Goal: Task Accomplishment & Management: Use online tool/utility

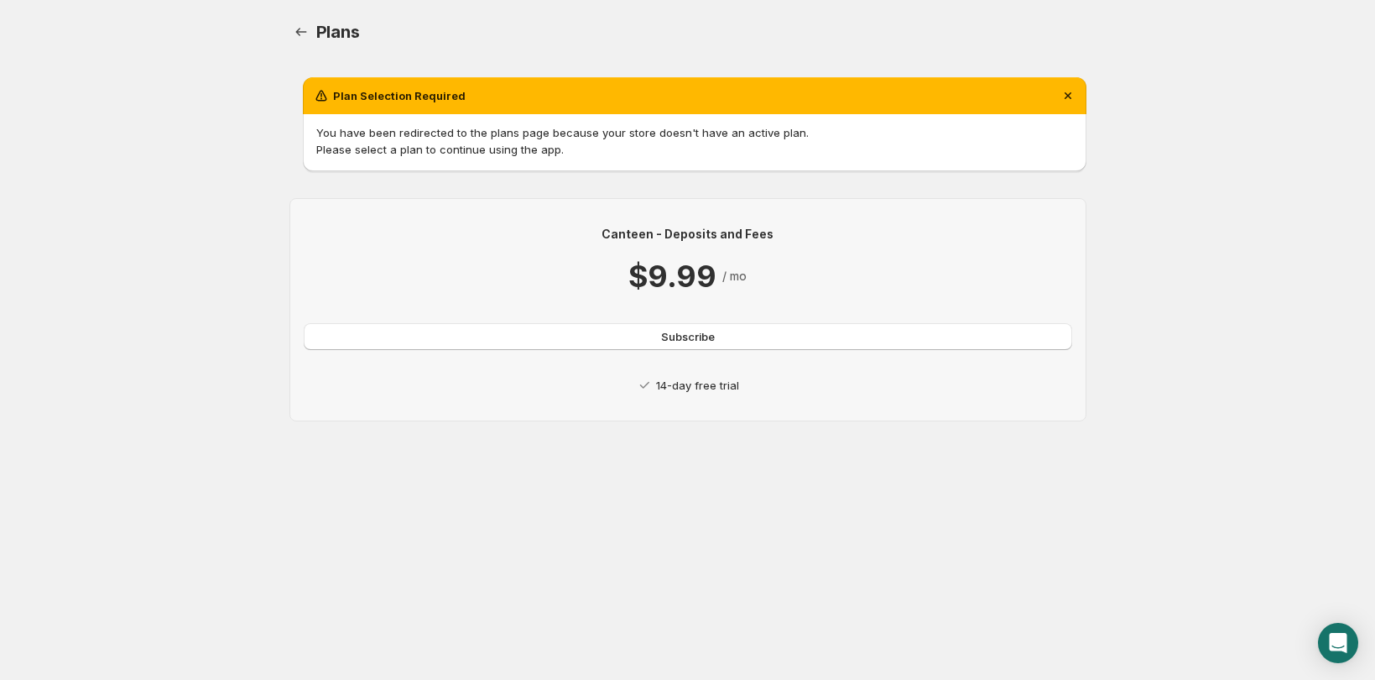
click at [722, 401] on div "Canteen - Deposits and Fees $9.99 / mo Subscribe 14-day free trial" at bounding box center [687, 309] width 797 height 223
click at [713, 339] on span "Subscribe" at bounding box center [688, 336] width 54 height 17
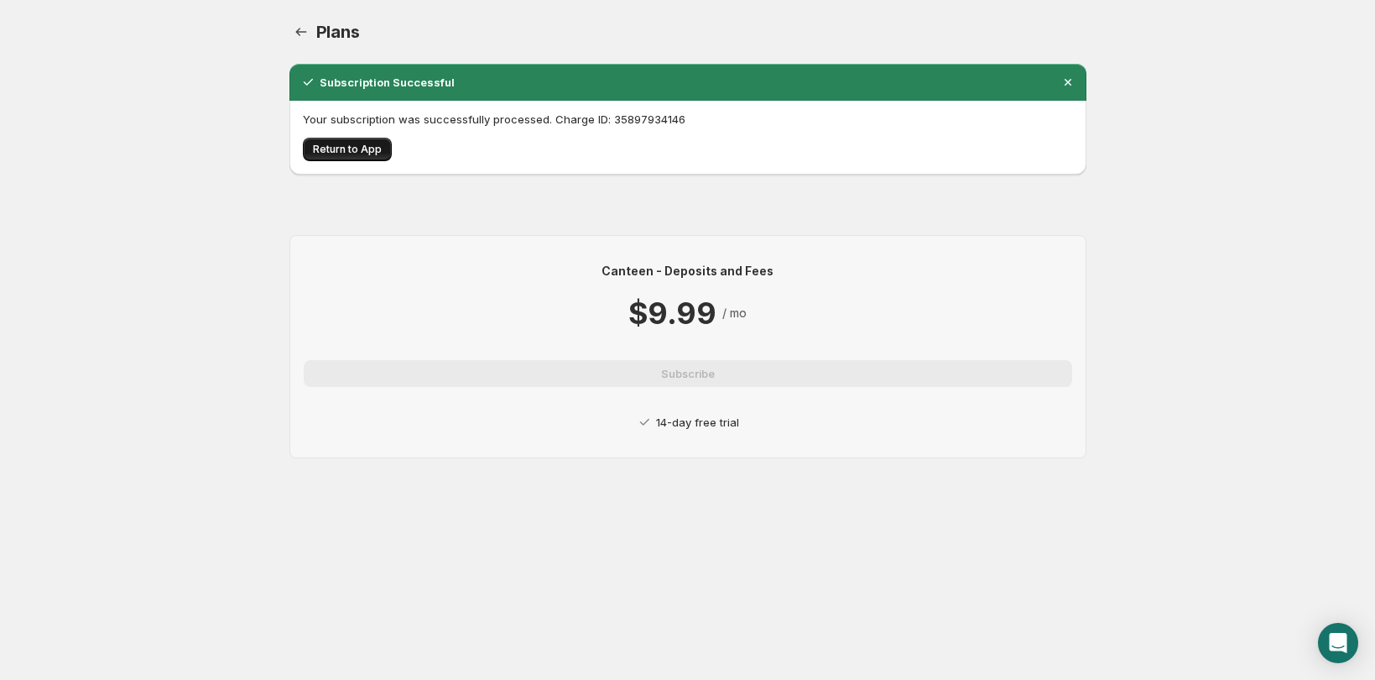
click at [367, 147] on span "Return to App" at bounding box center [347, 149] width 69 height 13
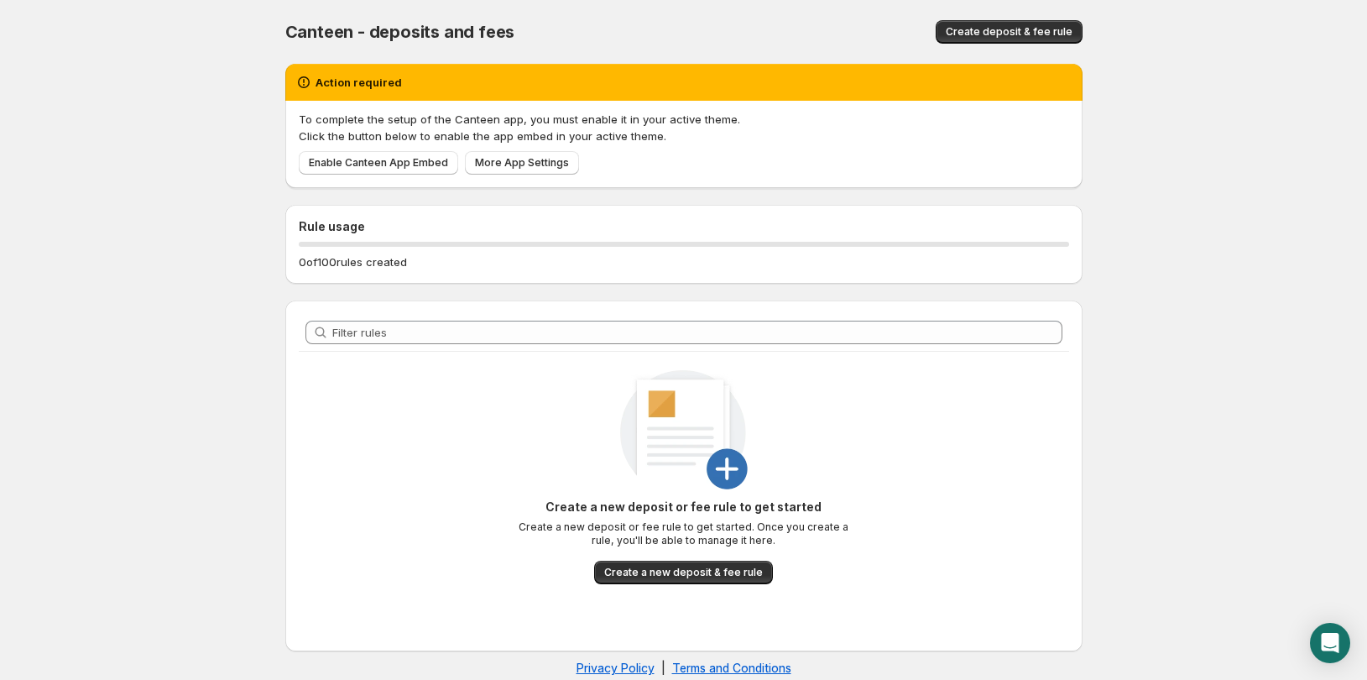
click at [356, 273] on div "Rule usage 0 of 100 rules created" at bounding box center [683, 244] width 797 height 79
click at [1002, 36] on span "Create deposit & fee rule" at bounding box center [1009, 31] width 127 height 13
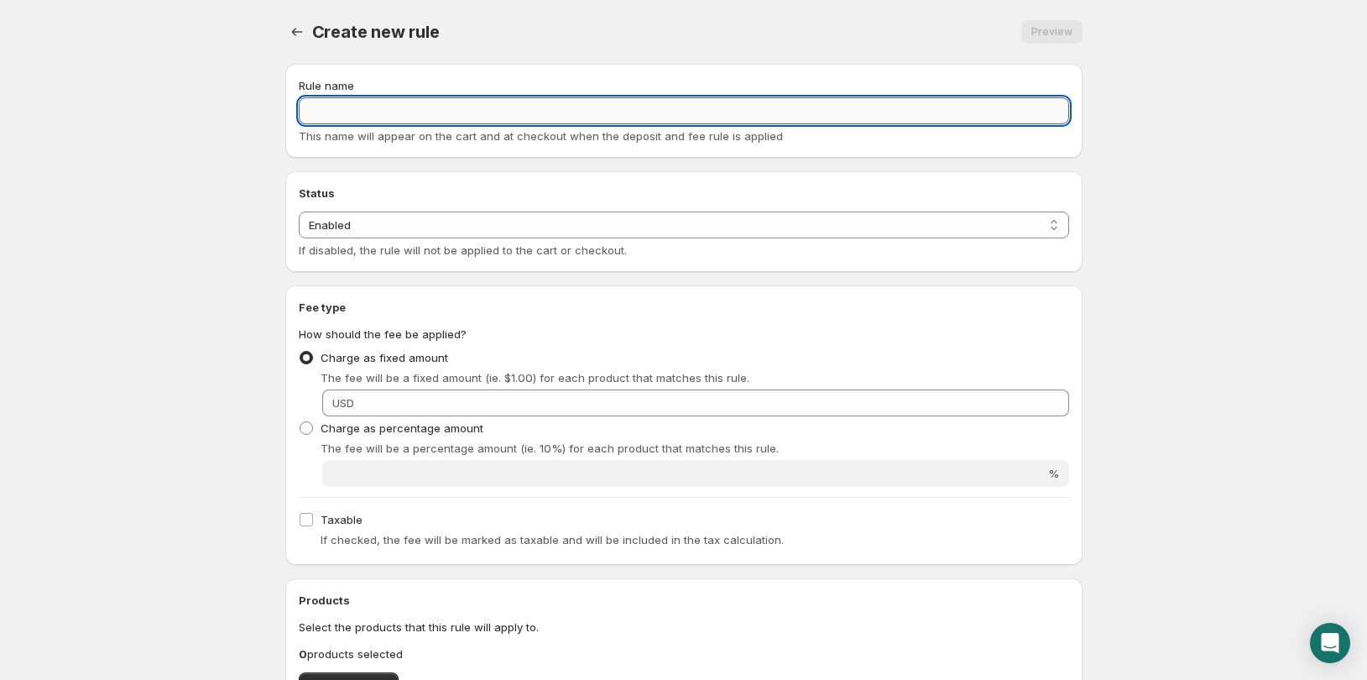
click at [424, 112] on input "Rule name" at bounding box center [684, 110] width 770 height 27
click at [388, 102] on input "Rule name" at bounding box center [684, 110] width 770 height 27
click at [345, 114] on input "CRV + $1.50" at bounding box center [684, 110] width 770 height 27
type input "CRV +$1.50"
click at [216, 331] on body "Home Help CRV +$1.50. This page is ready CRV +$1.50 Preview More actions Previe…" at bounding box center [683, 340] width 1367 height 680
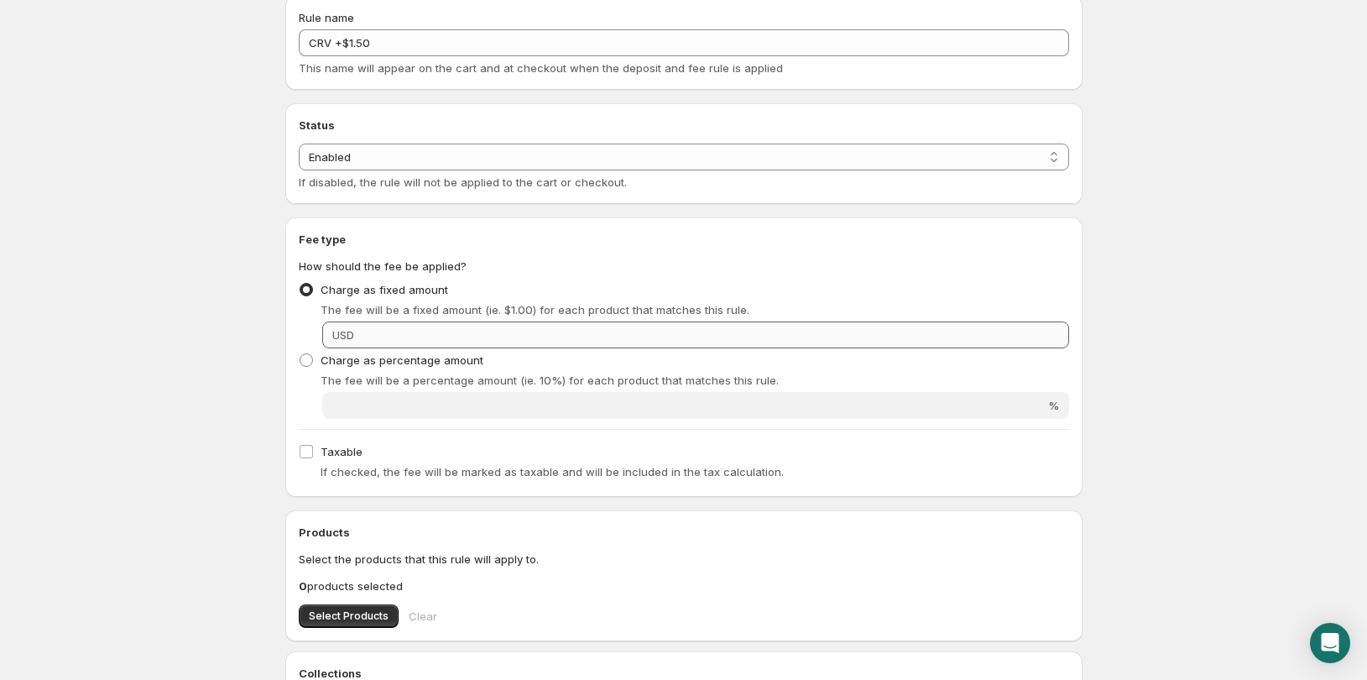
scroll to position [84, 0]
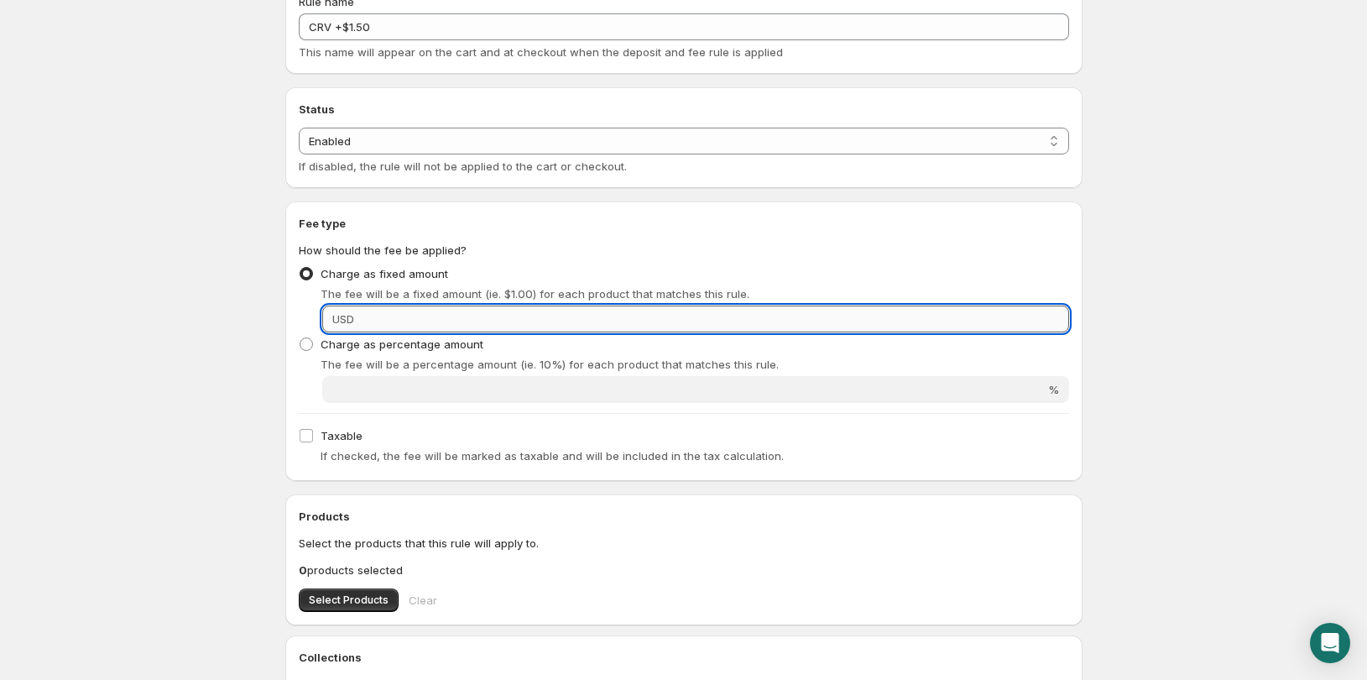
click at [434, 320] on input "Fixed amount" at bounding box center [714, 318] width 710 height 27
click at [216, 351] on body "Home Help CRV +$1.50. This page is ready CRV +$1.50 Preview More actions Previe…" at bounding box center [683, 256] width 1367 height 680
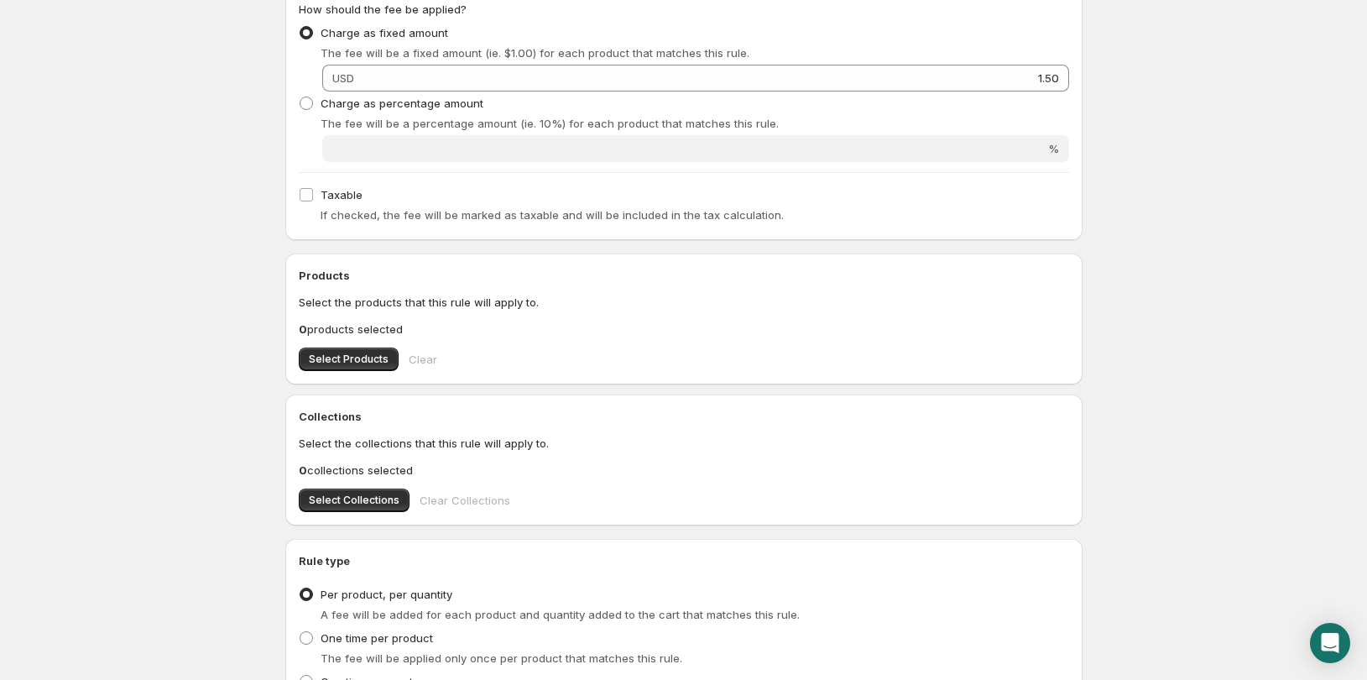
scroll to position [321, 0]
click at [362, 363] on span "Select Products" at bounding box center [349, 362] width 80 height 13
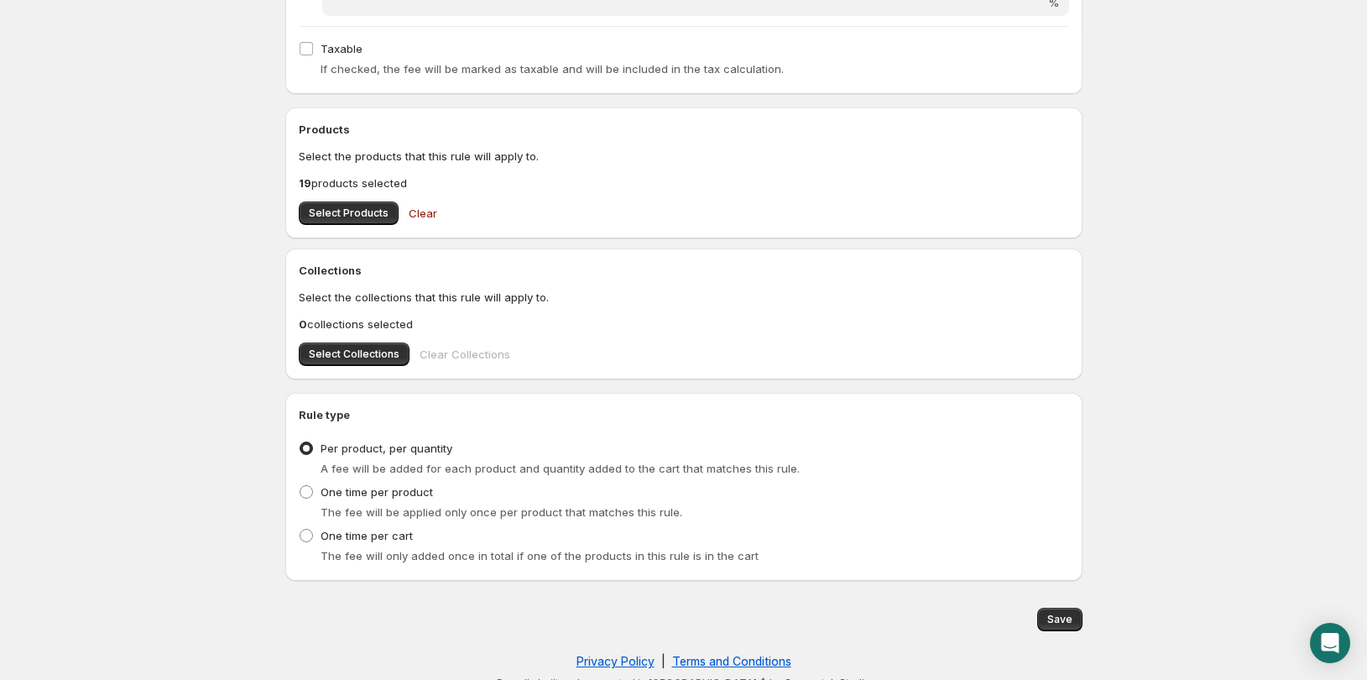
scroll to position [489, 0]
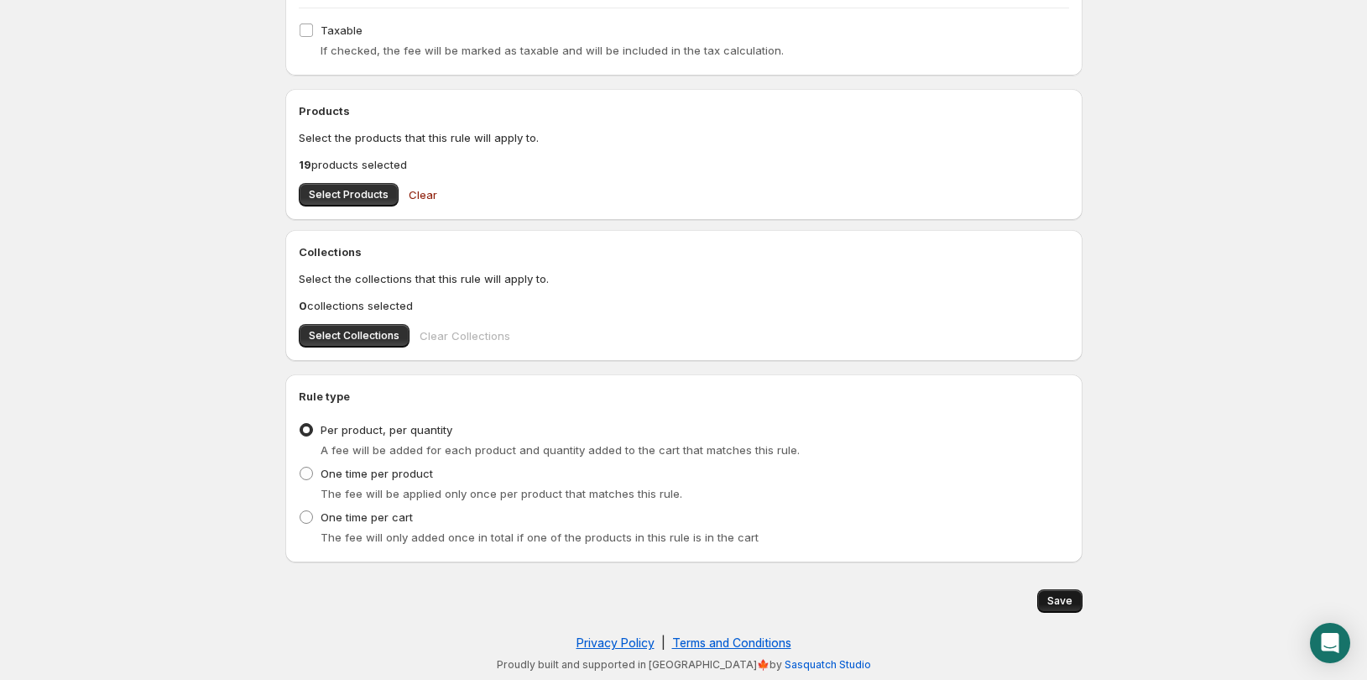
click at [1062, 600] on span "Save" at bounding box center [1059, 600] width 25 height 13
type input "1.5"
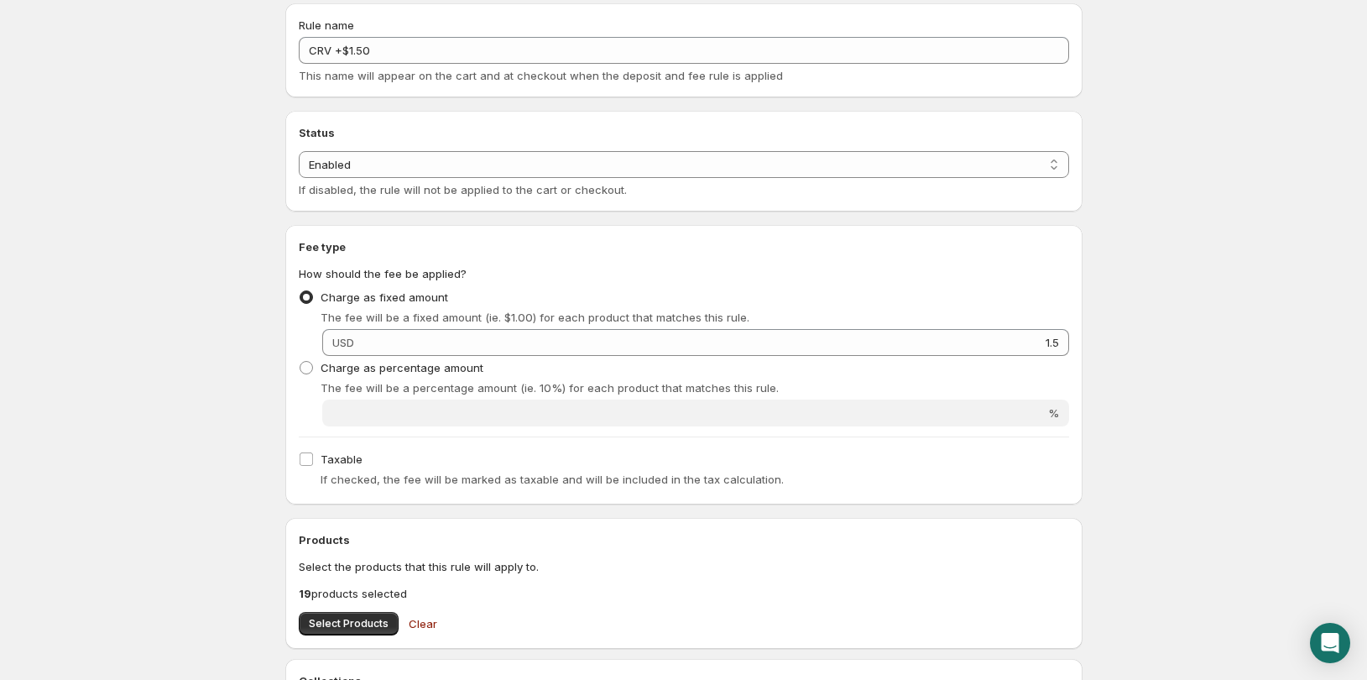
scroll to position [0, 0]
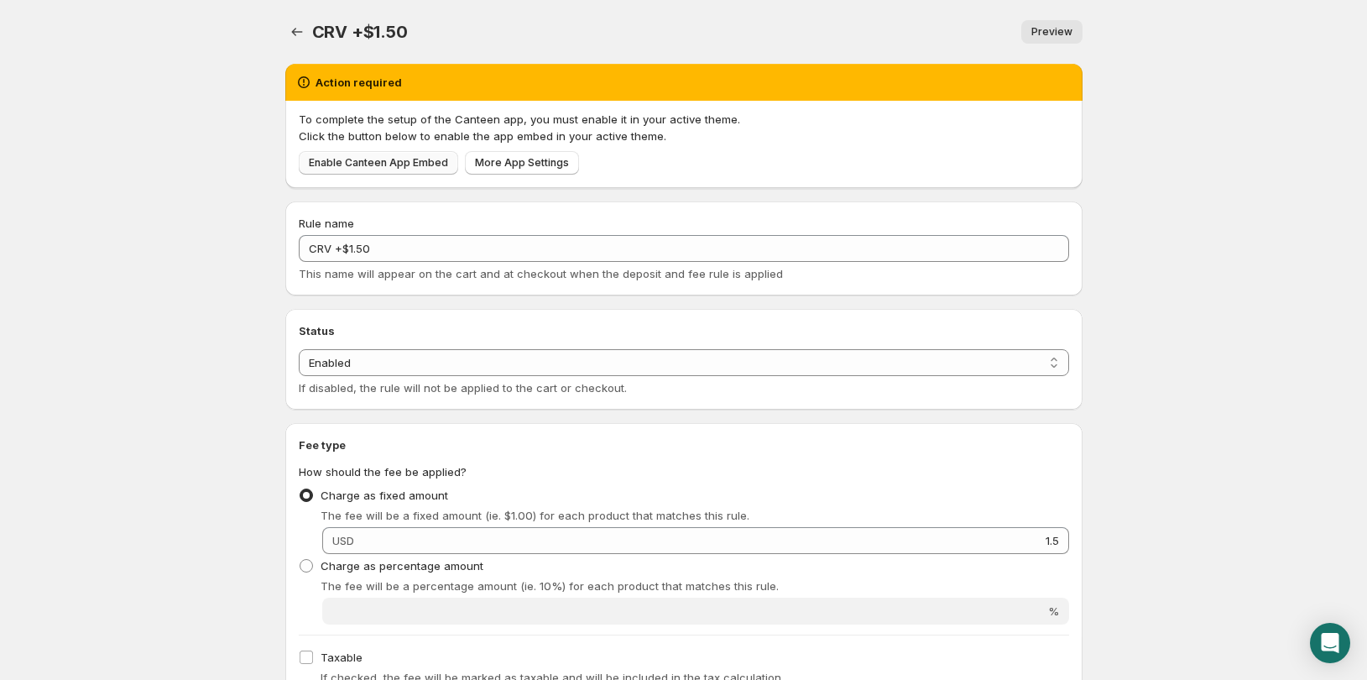
click at [383, 165] on span "Enable Canteen App Embed" at bounding box center [378, 162] width 139 height 13
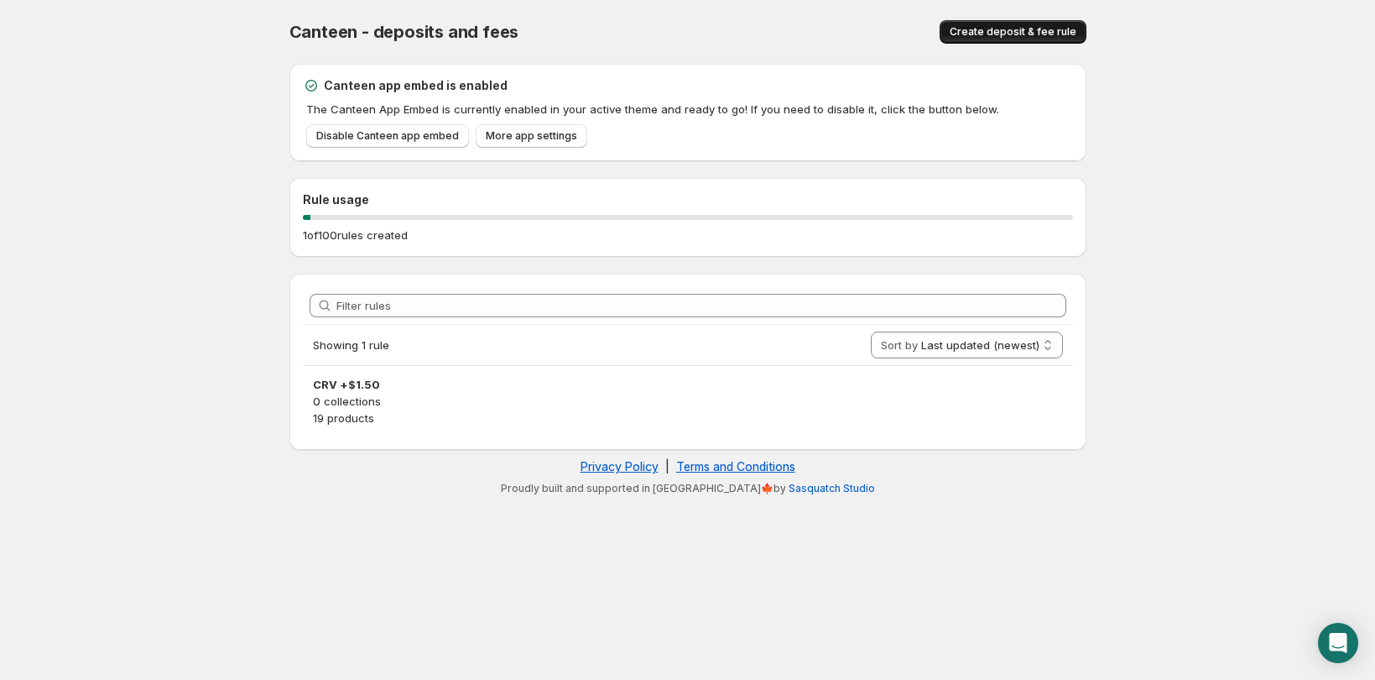
click at [1028, 31] on span "Create deposit & fee rule" at bounding box center [1013, 31] width 127 height 13
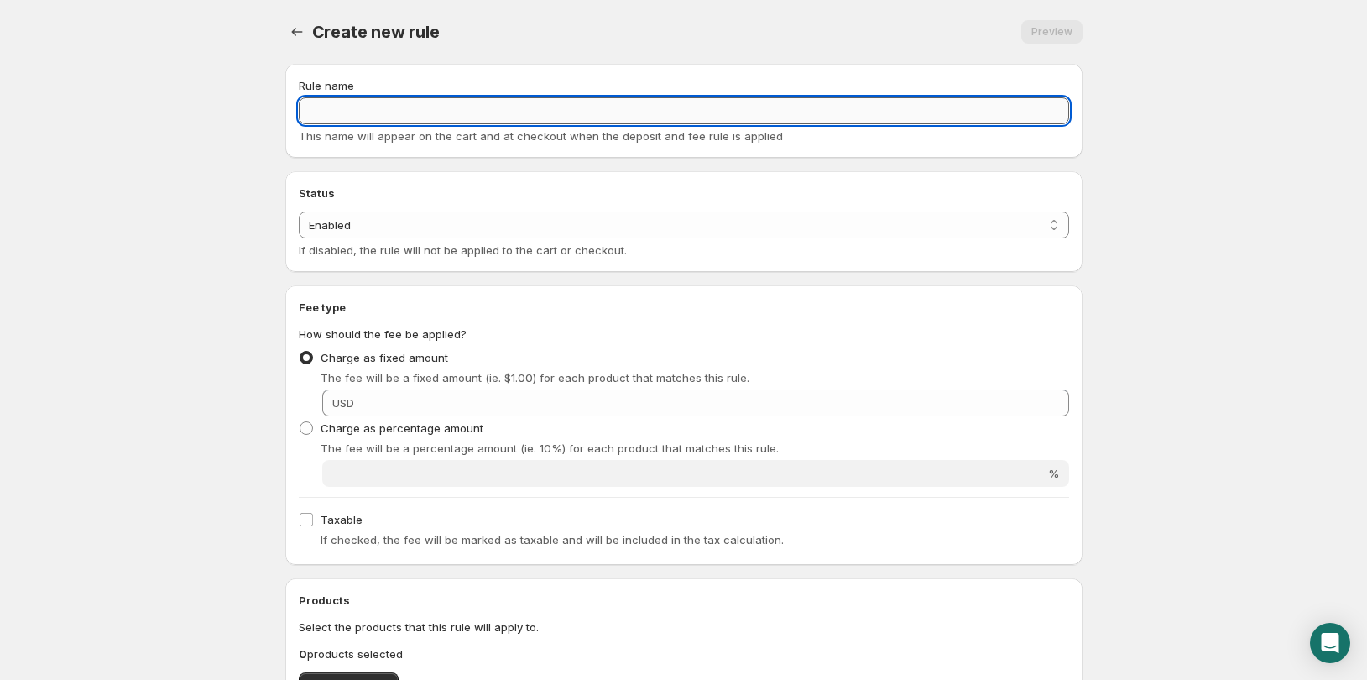
click at [409, 109] on input "Rule name" at bounding box center [684, 110] width 770 height 27
type input "CRV +$1.20"
click at [222, 379] on body "Home Help CRV +$1.20. This page is ready CRV +$1.20 Preview More actions Previe…" at bounding box center [683, 340] width 1367 height 680
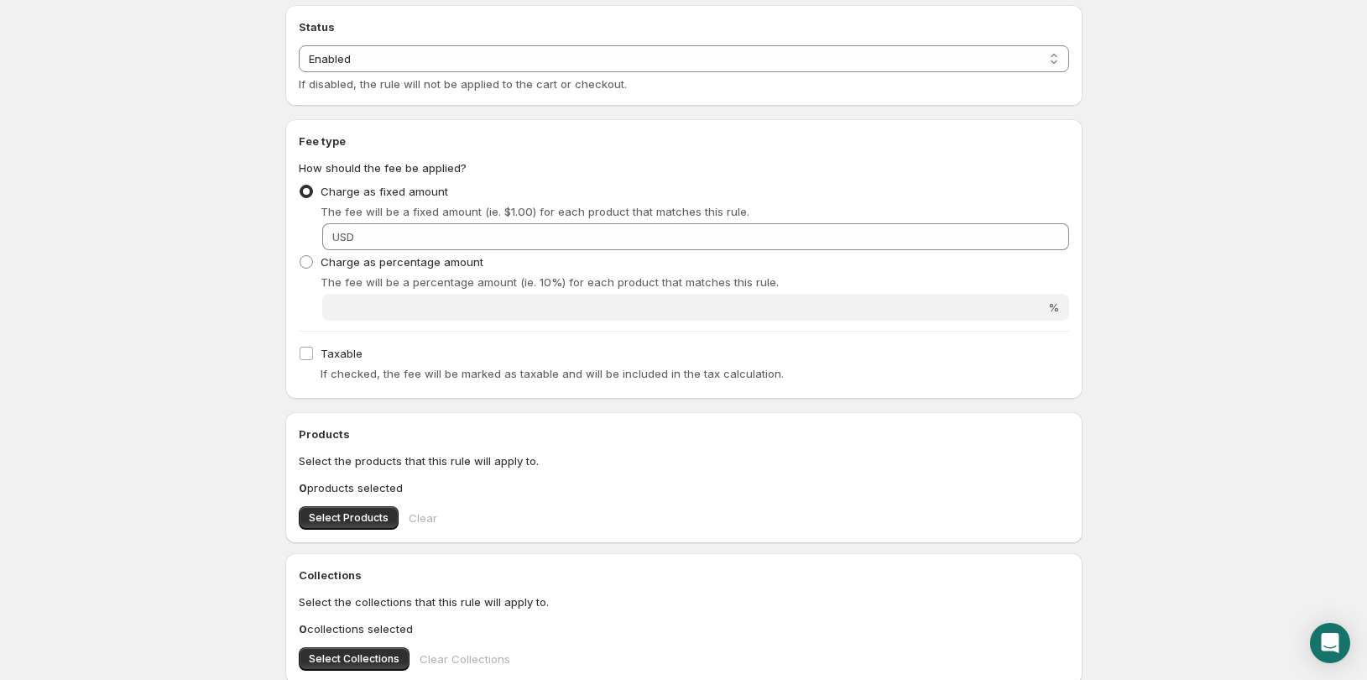
scroll to position [168, 0]
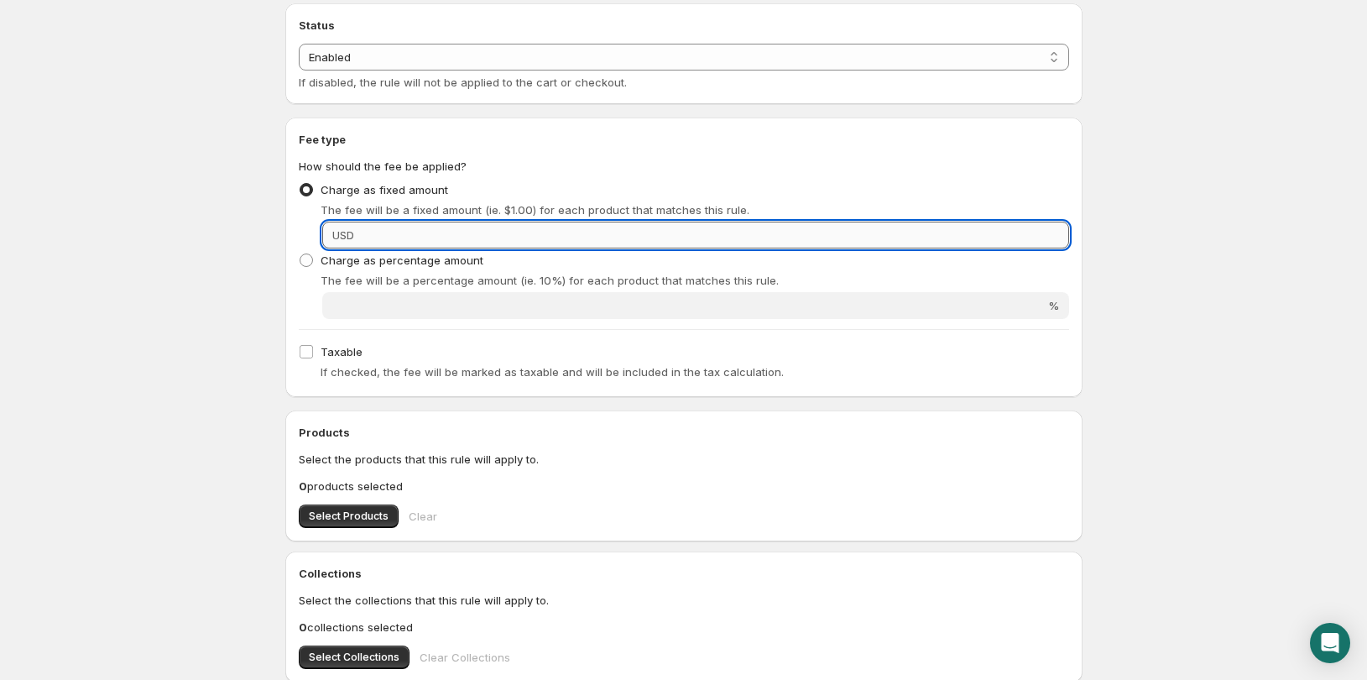
click at [387, 240] on input "Fixed amount" at bounding box center [714, 235] width 710 height 27
click at [182, 258] on body "Home Help CRV +$1.20. This page is ready CRV +$1.20 Preview More actions Previe…" at bounding box center [683, 172] width 1367 height 680
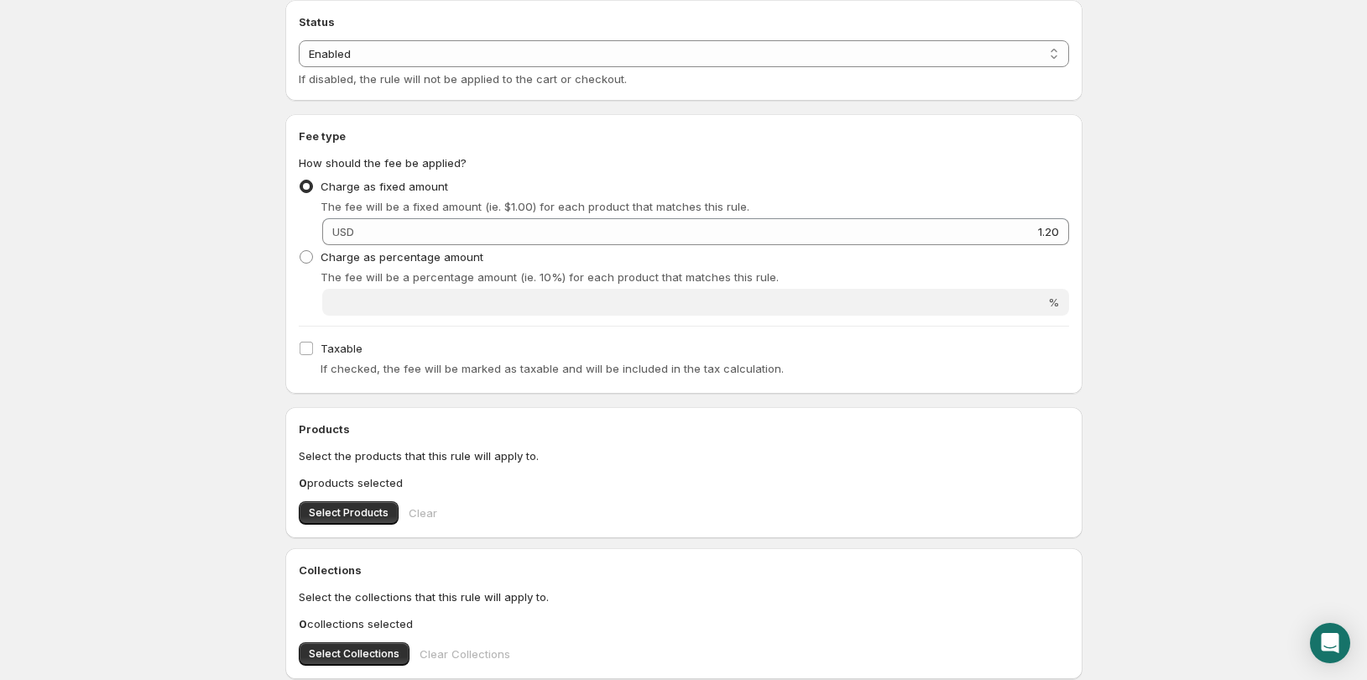
scroll to position [252, 0]
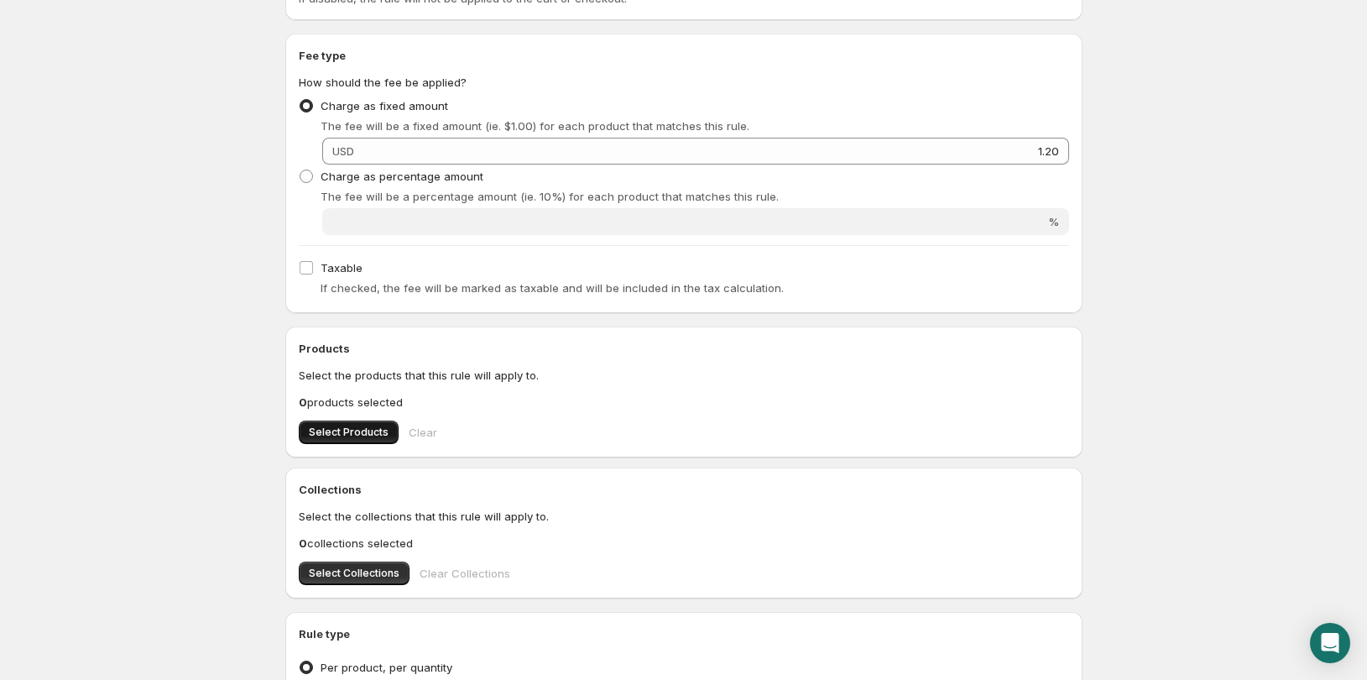
click at [365, 430] on span "Select Products" at bounding box center [349, 431] width 80 height 13
click at [362, 434] on span "Select Products" at bounding box center [349, 431] width 80 height 13
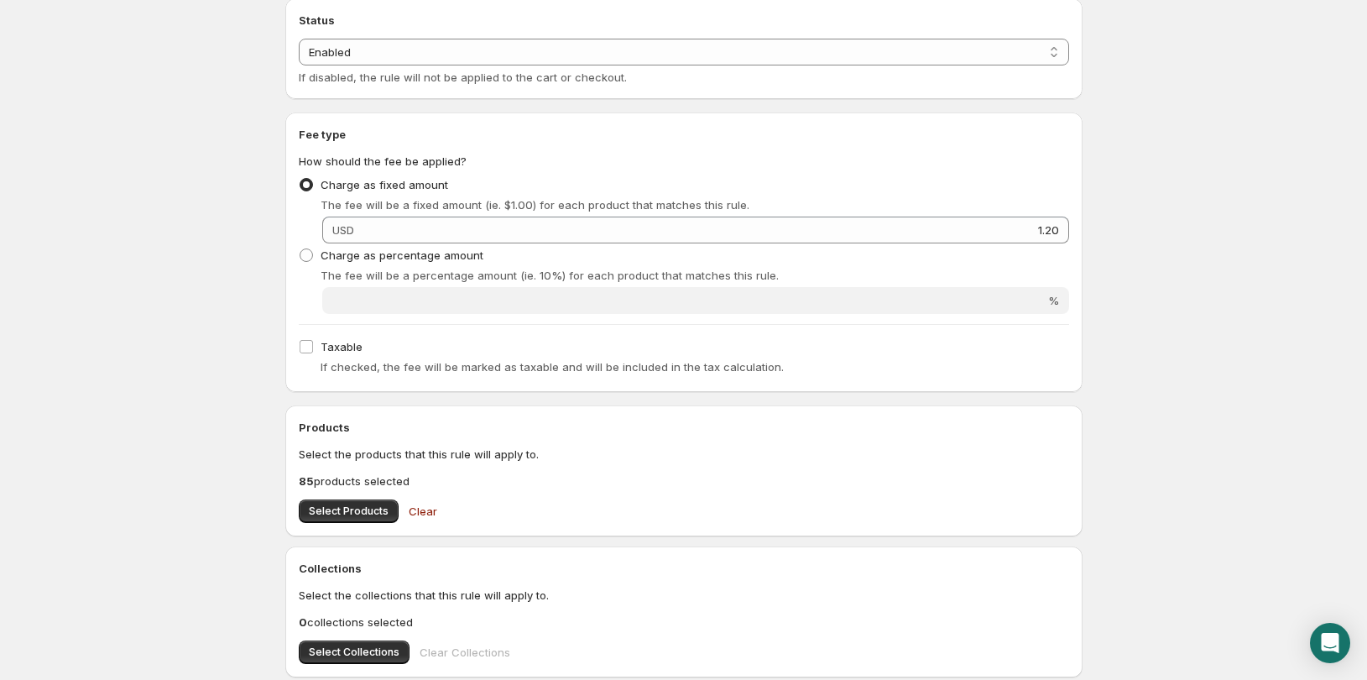
scroll to position [489, 0]
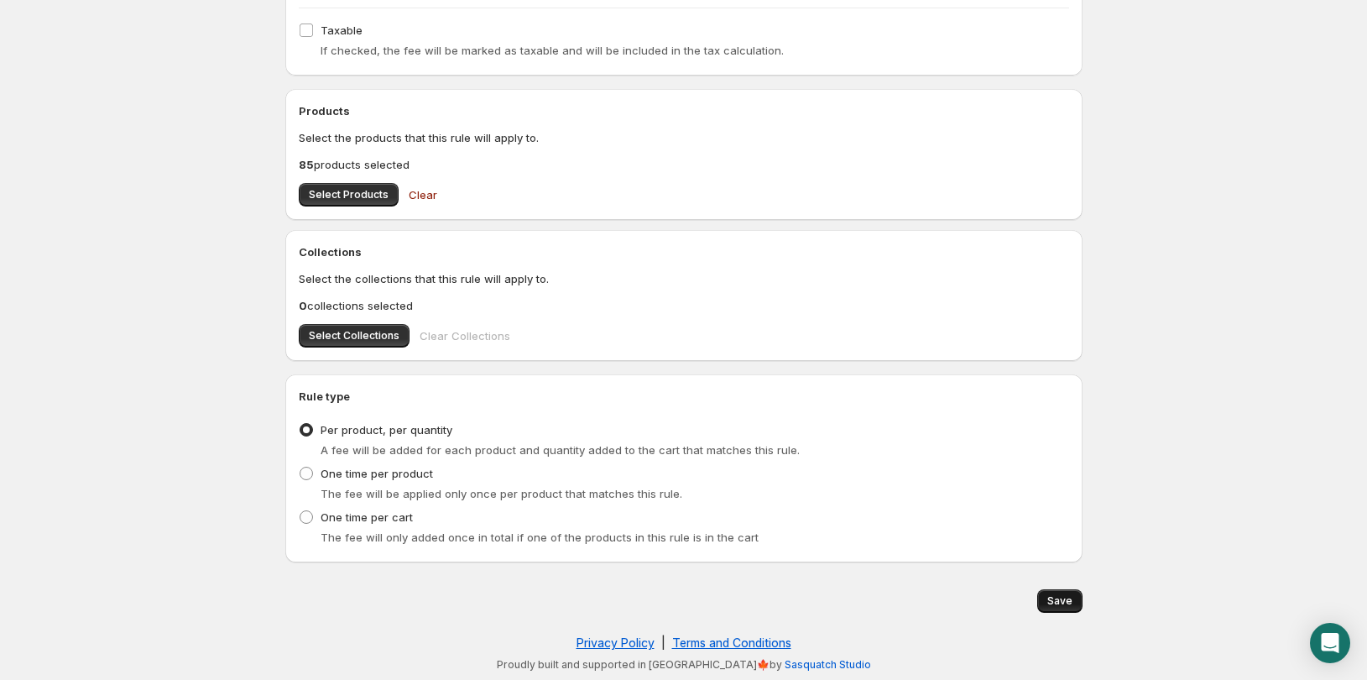
click at [1067, 600] on span "Save" at bounding box center [1059, 600] width 25 height 13
type input "1.2"
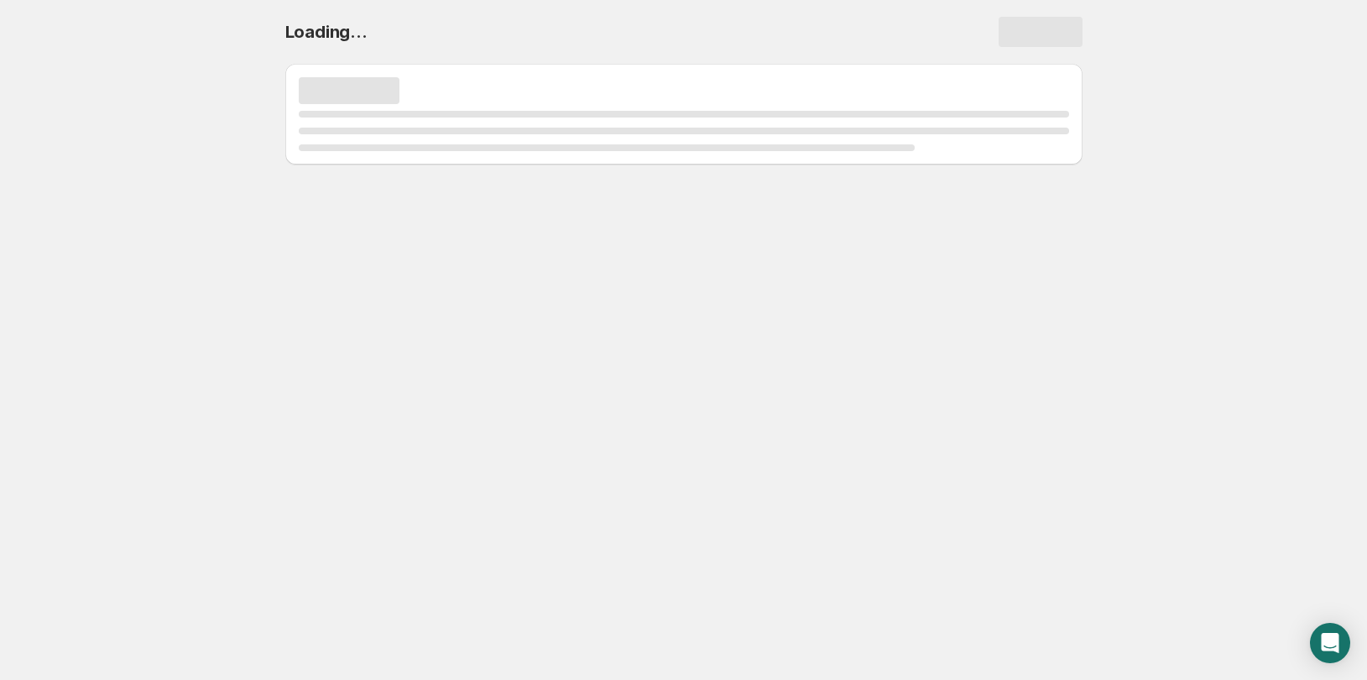
scroll to position [0, 0]
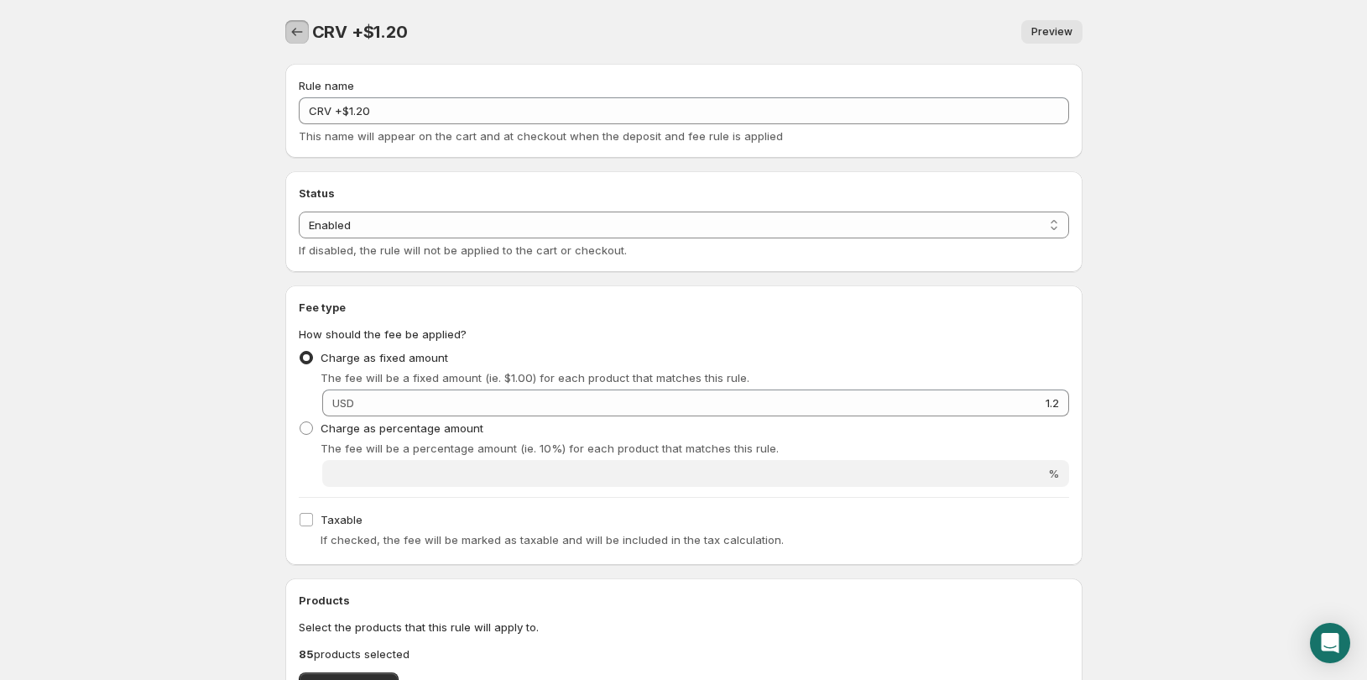
click at [294, 34] on icon "Settings" at bounding box center [297, 31] width 17 height 17
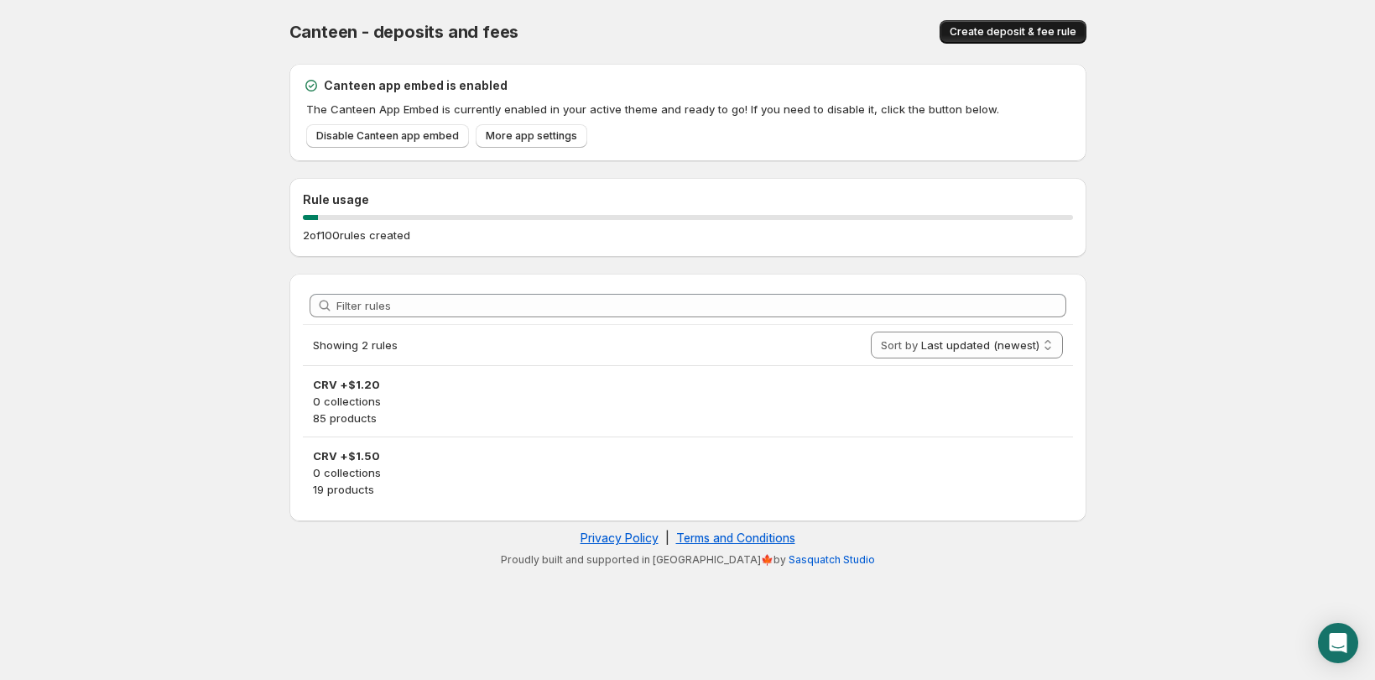
click at [1023, 25] on button "Create deposit & fee rule" at bounding box center [1013, 31] width 147 height 23
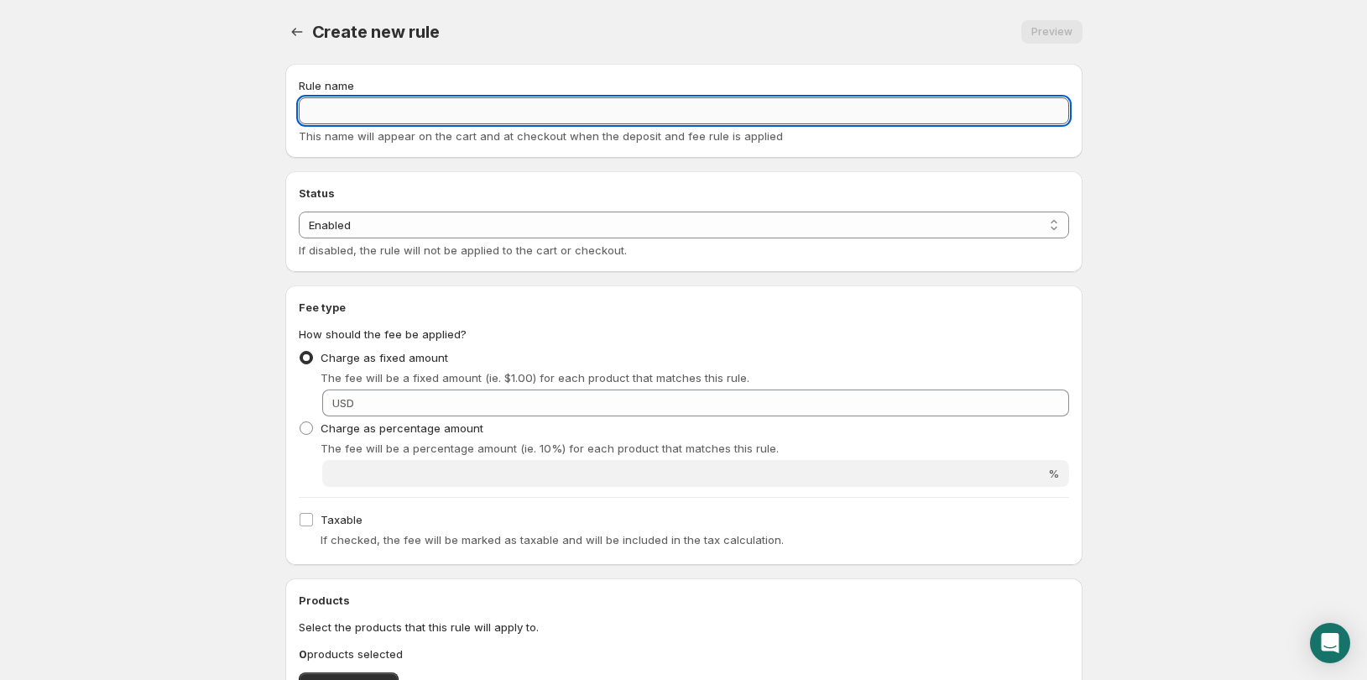
click at [357, 117] on input "Rule name" at bounding box center [684, 110] width 770 height 27
type input "CRV +$1.00"
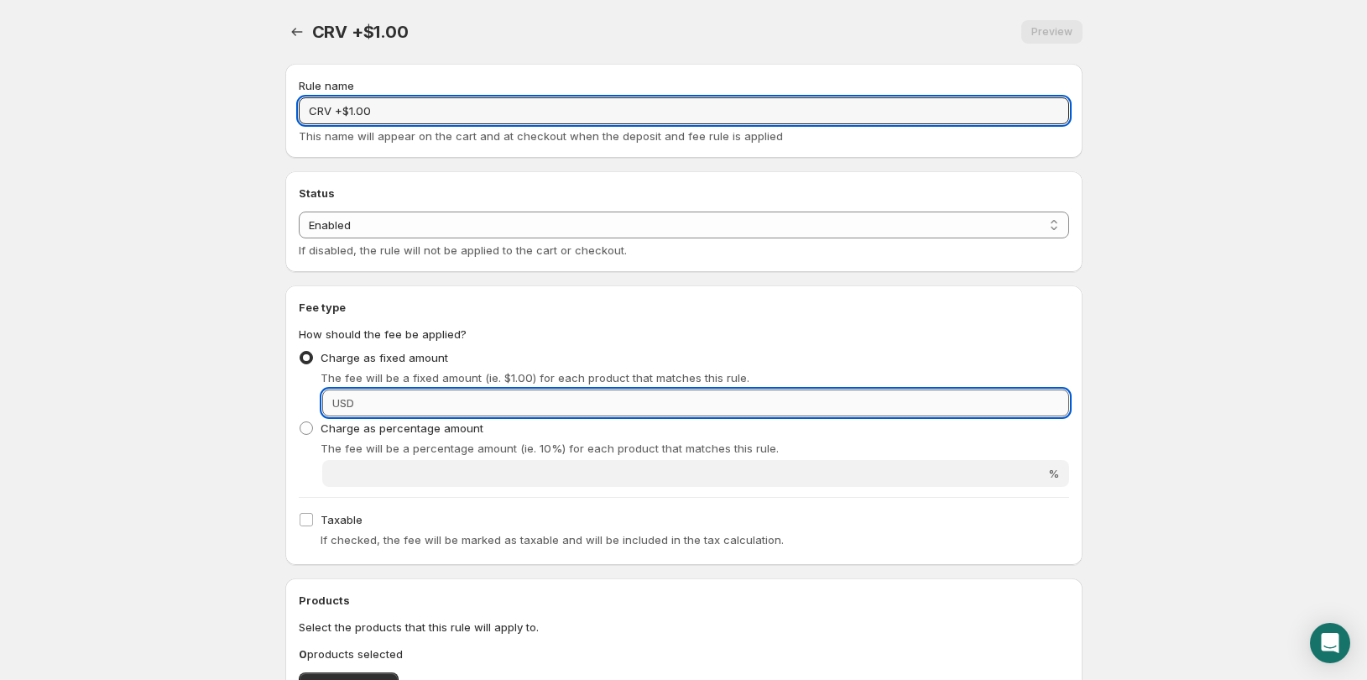
click at [406, 404] on input "Fixed amount" at bounding box center [714, 402] width 710 height 27
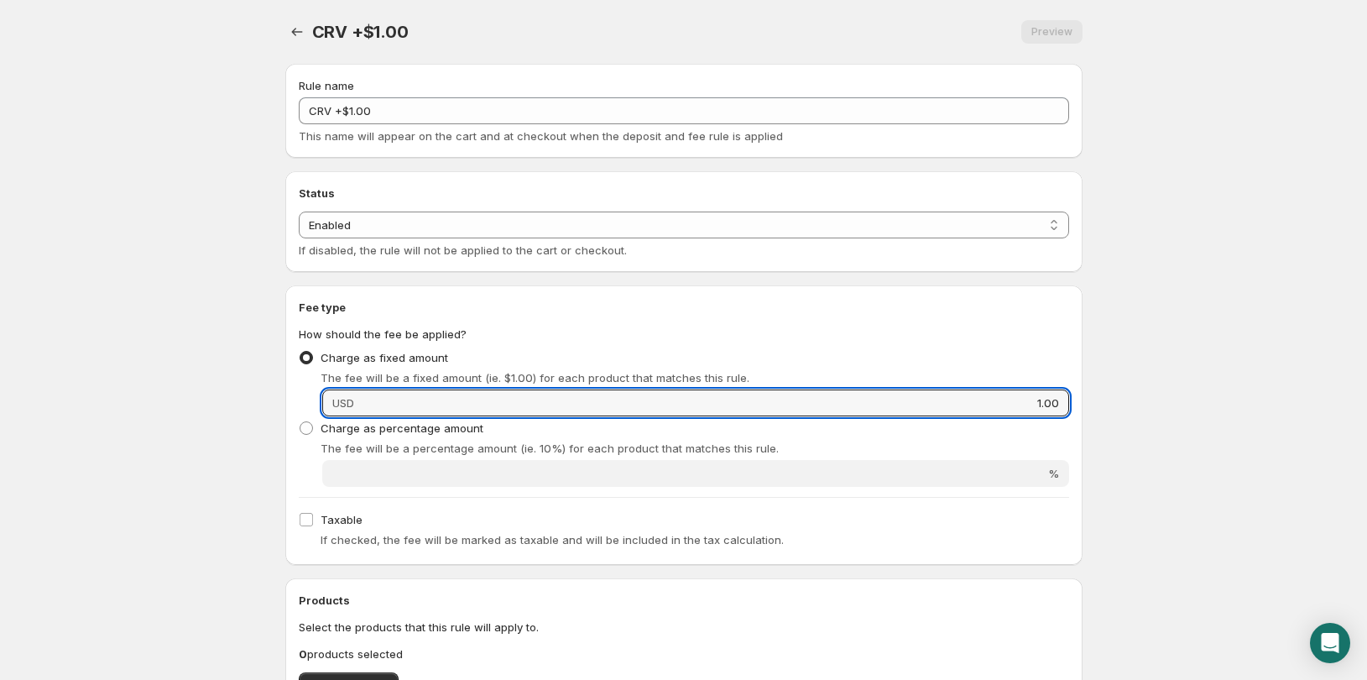
click at [141, 501] on body "Home Help CRV +$1.00. This page is ready CRV +$1.00 Preview More actions Previe…" at bounding box center [683, 340] width 1367 height 680
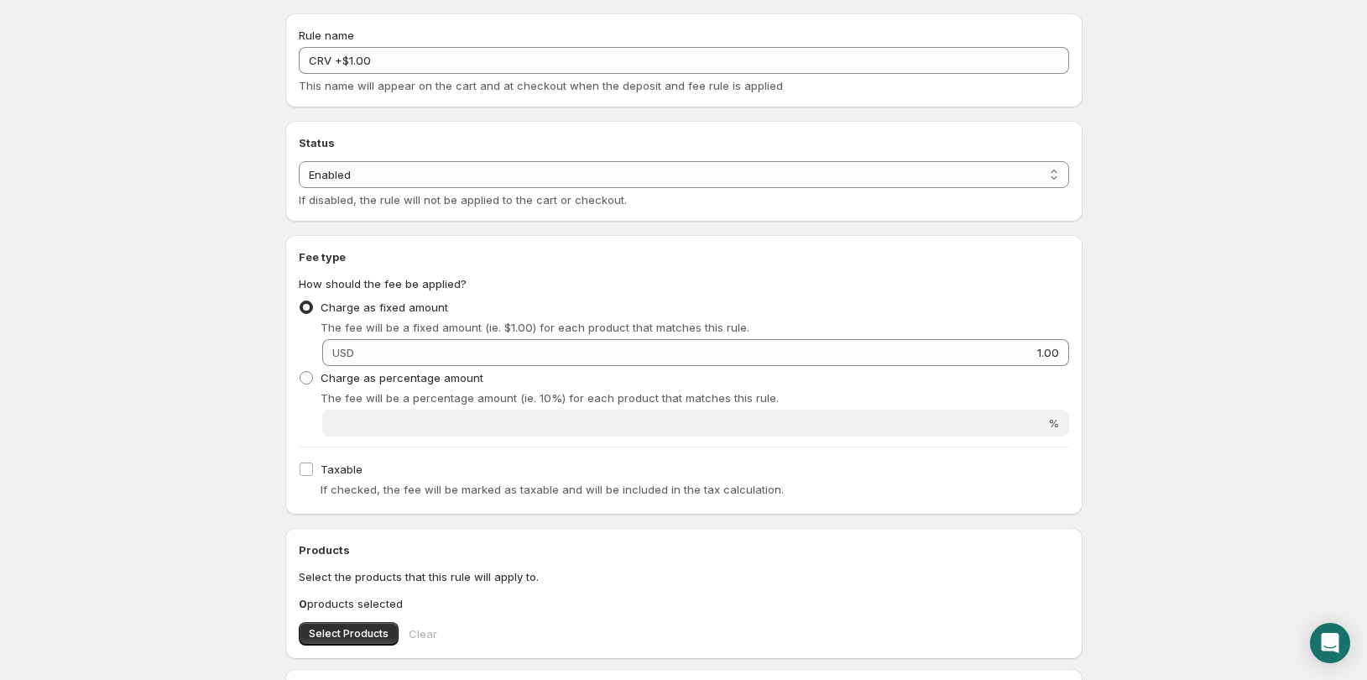
scroll to position [252, 0]
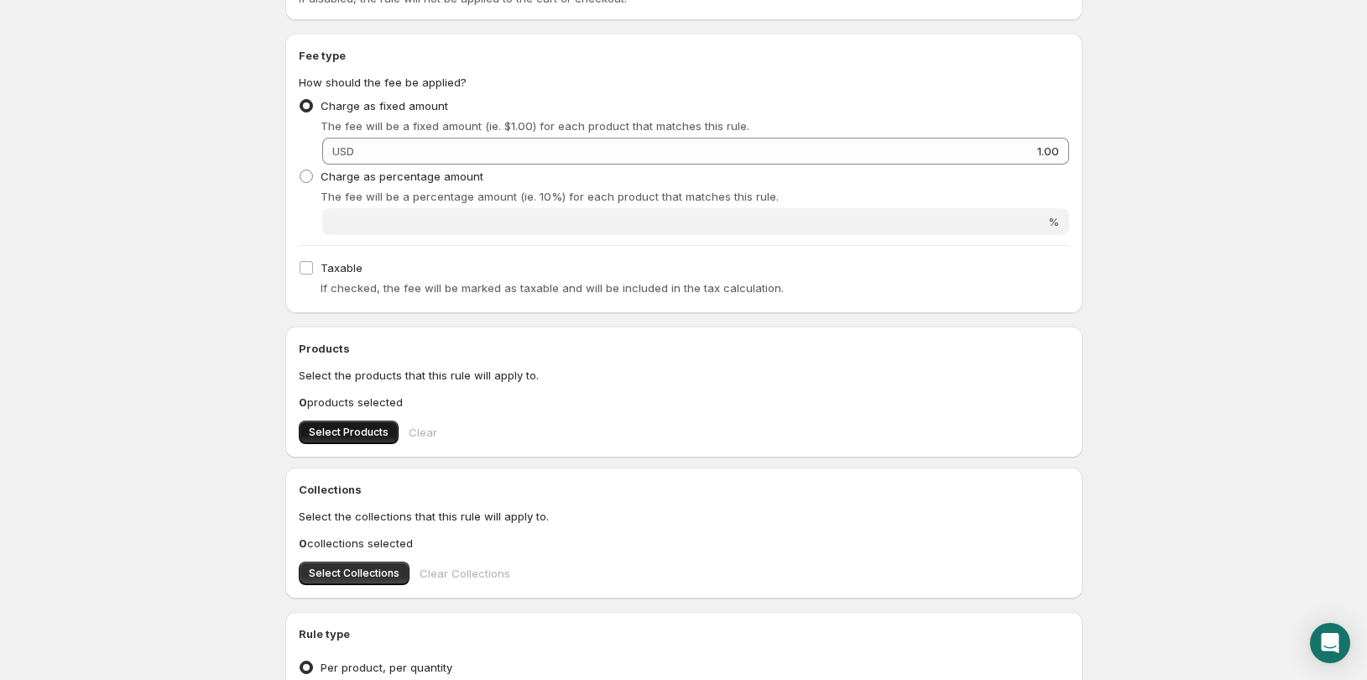
click at [365, 436] on span "Select Products" at bounding box center [349, 431] width 80 height 13
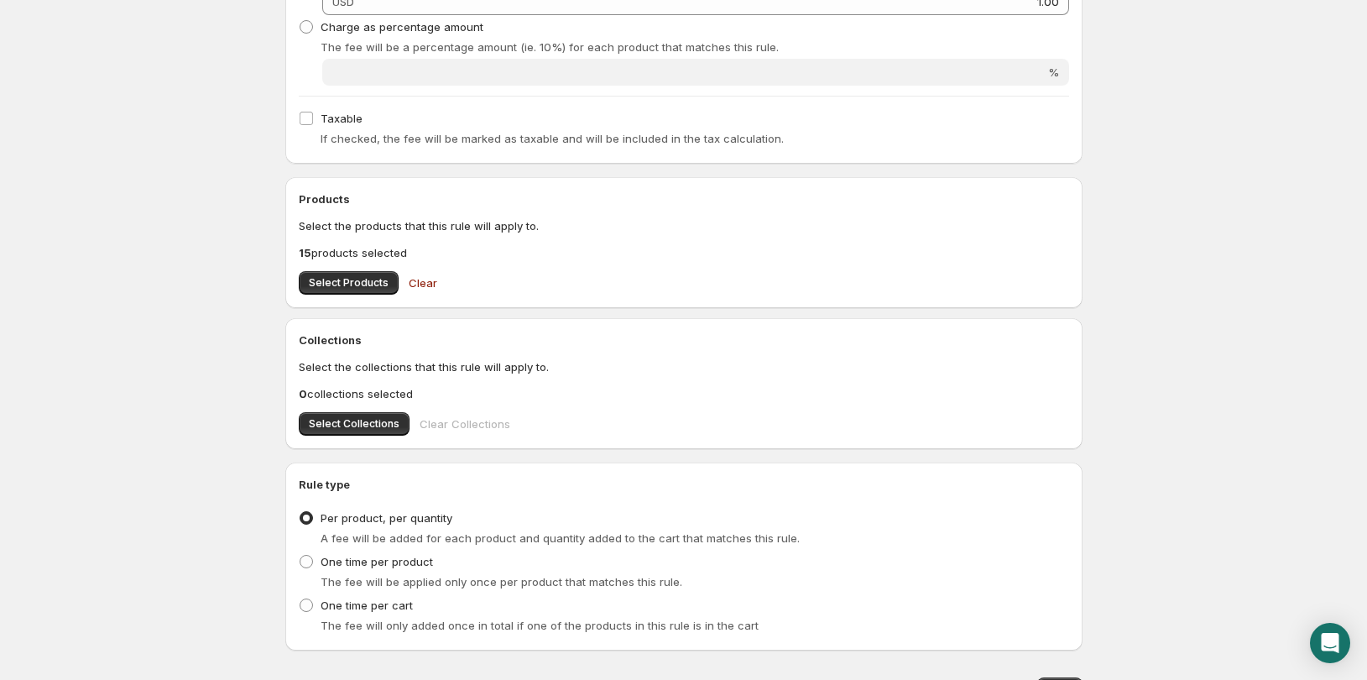
scroll to position [489, 0]
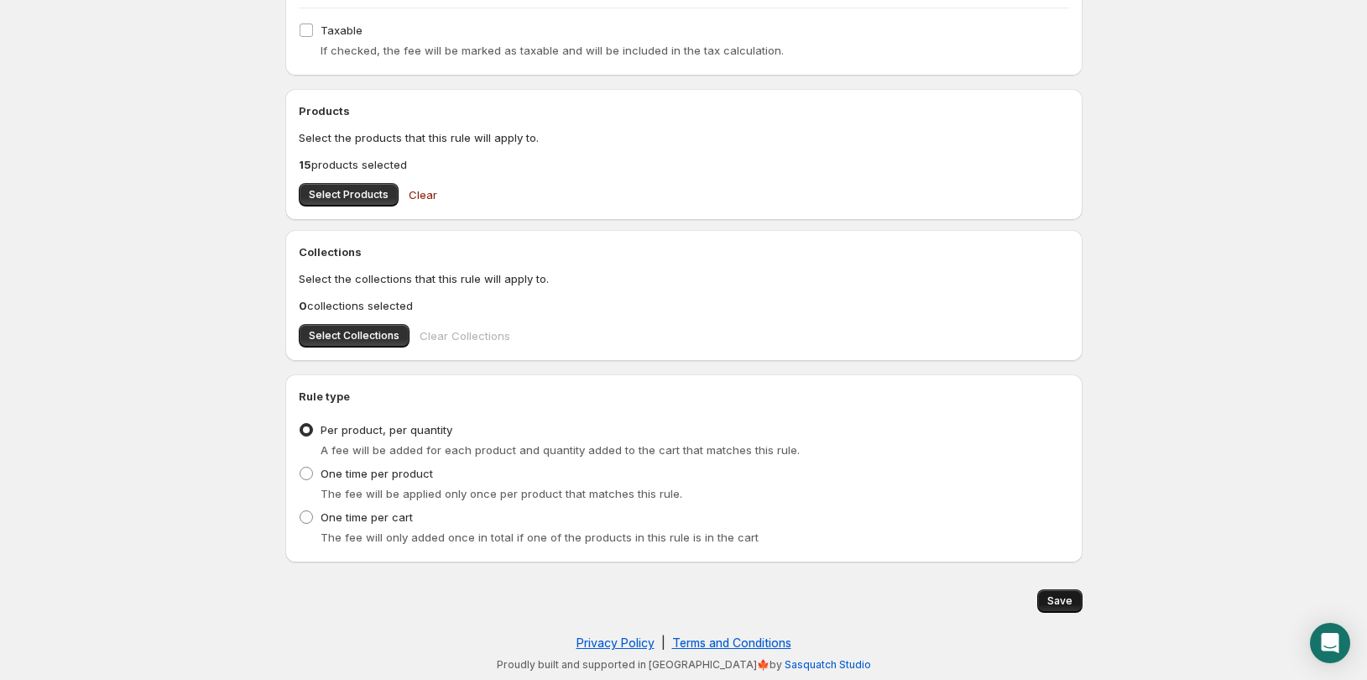
click at [1057, 608] on button "Save" at bounding box center [1059, 600] width 45 height 23
type input "1"
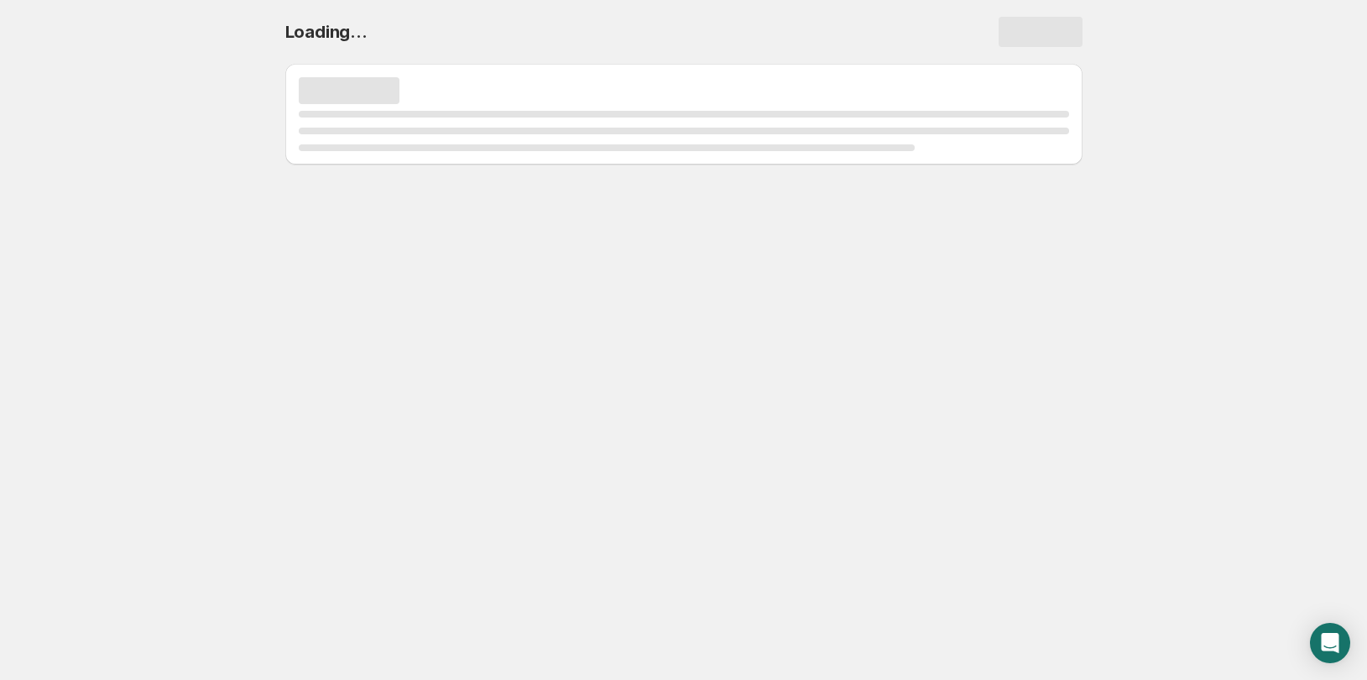
scroll to position [0, 0]
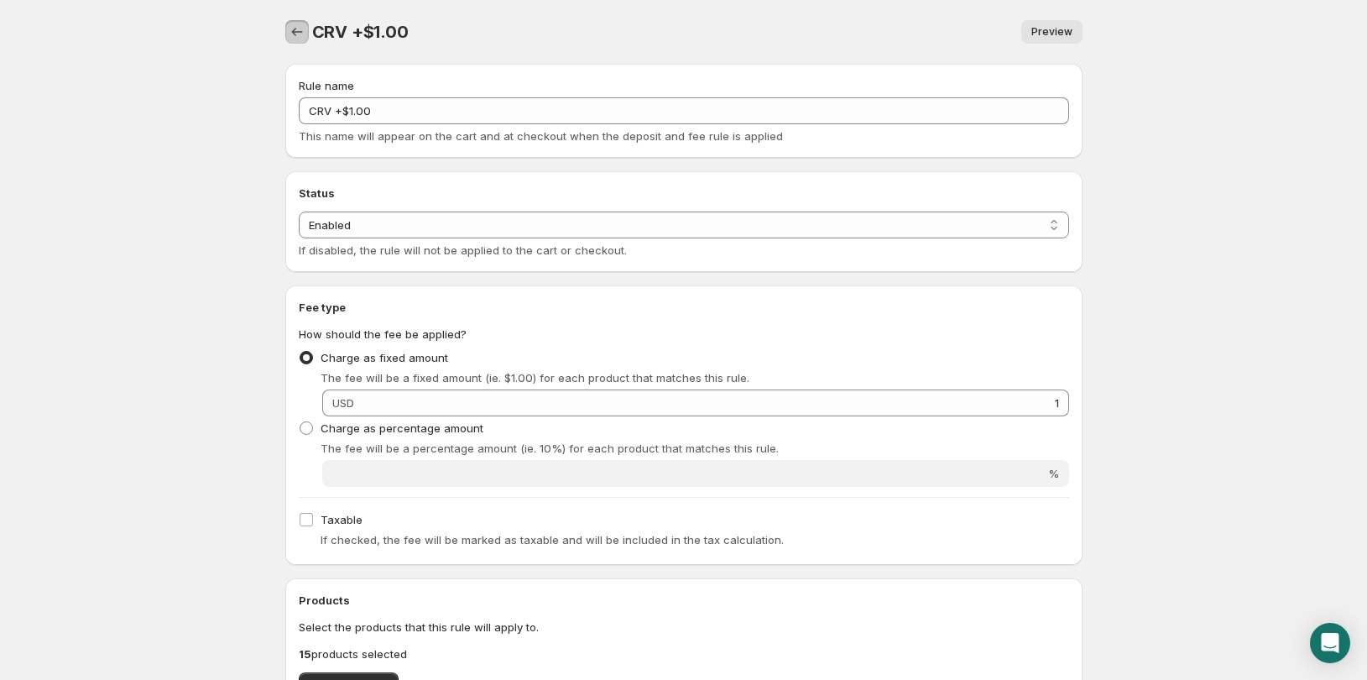
click at [302, 25] on icon "Settings" at bounding box center [297, 31] width 17 height 17
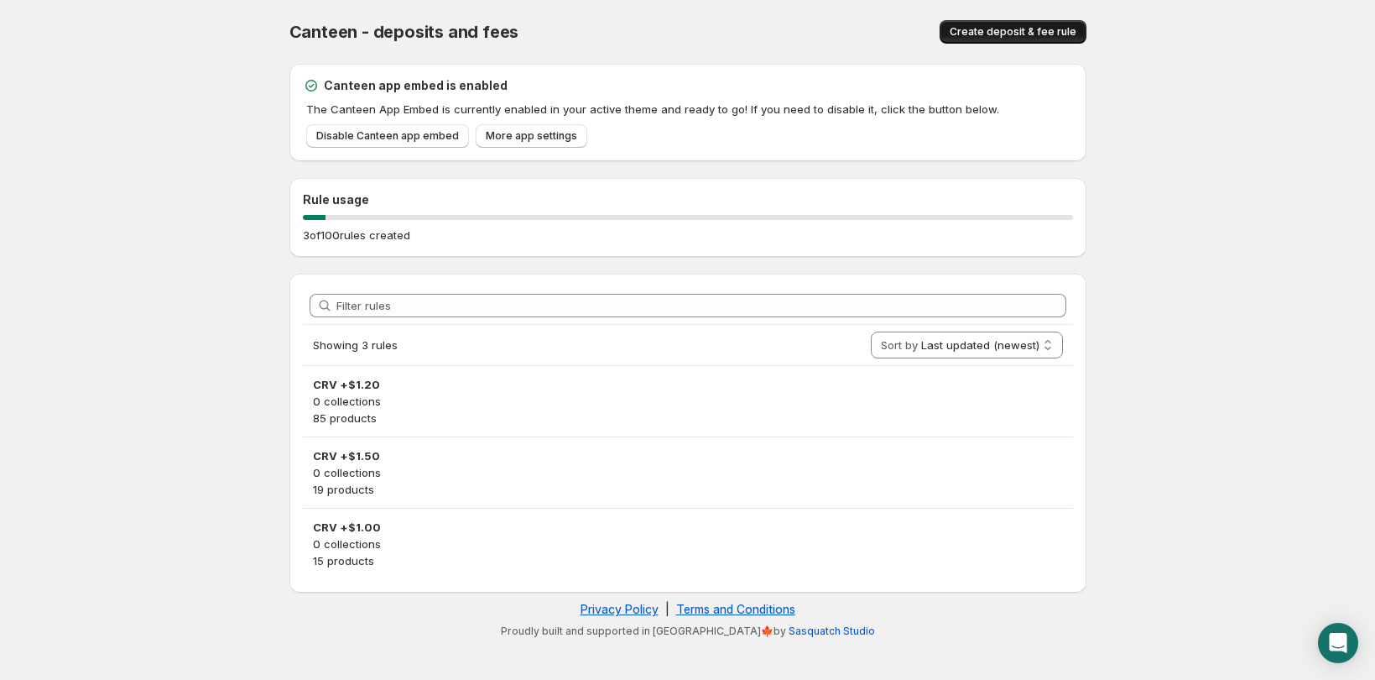
click at [1006, 29] on span "Create deposit & fee rule" at bounding box center [1013, 31] width 127 height 13
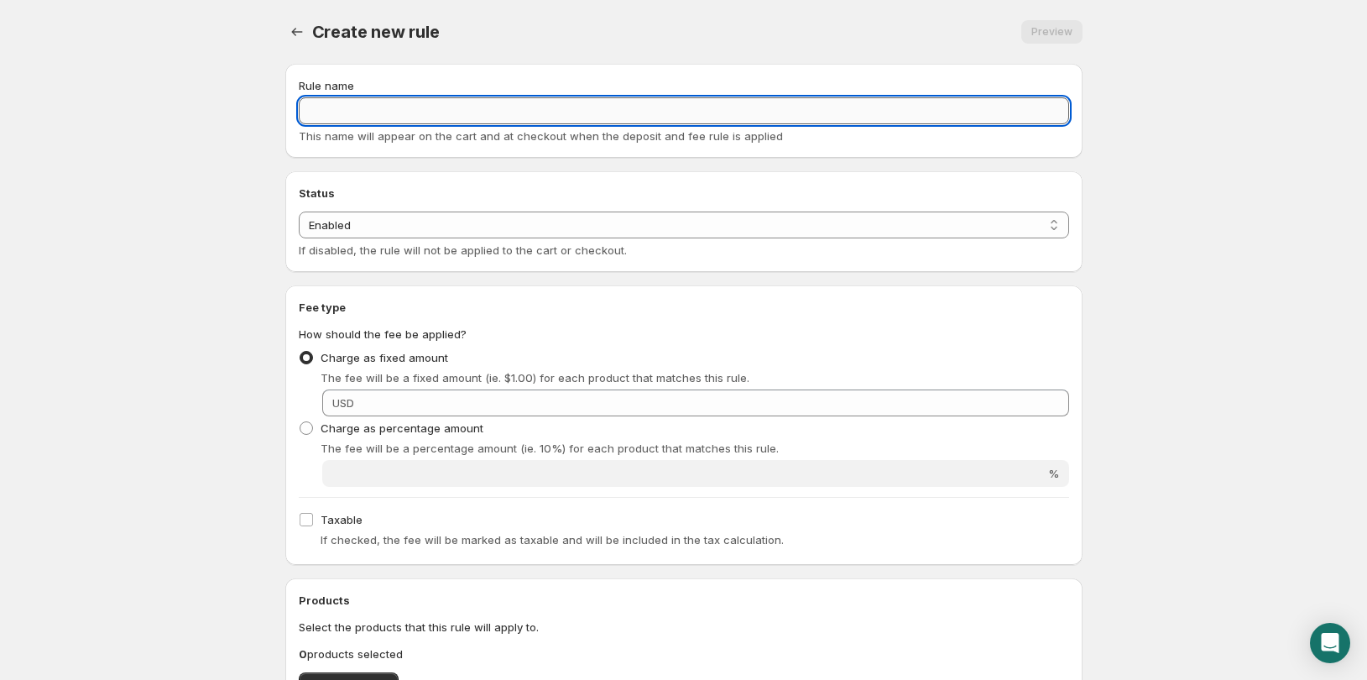
click at [368, 112] on input "Rule name" at bounding box center [684, 110] width 770 height 27
type input "CRV +$0.80"
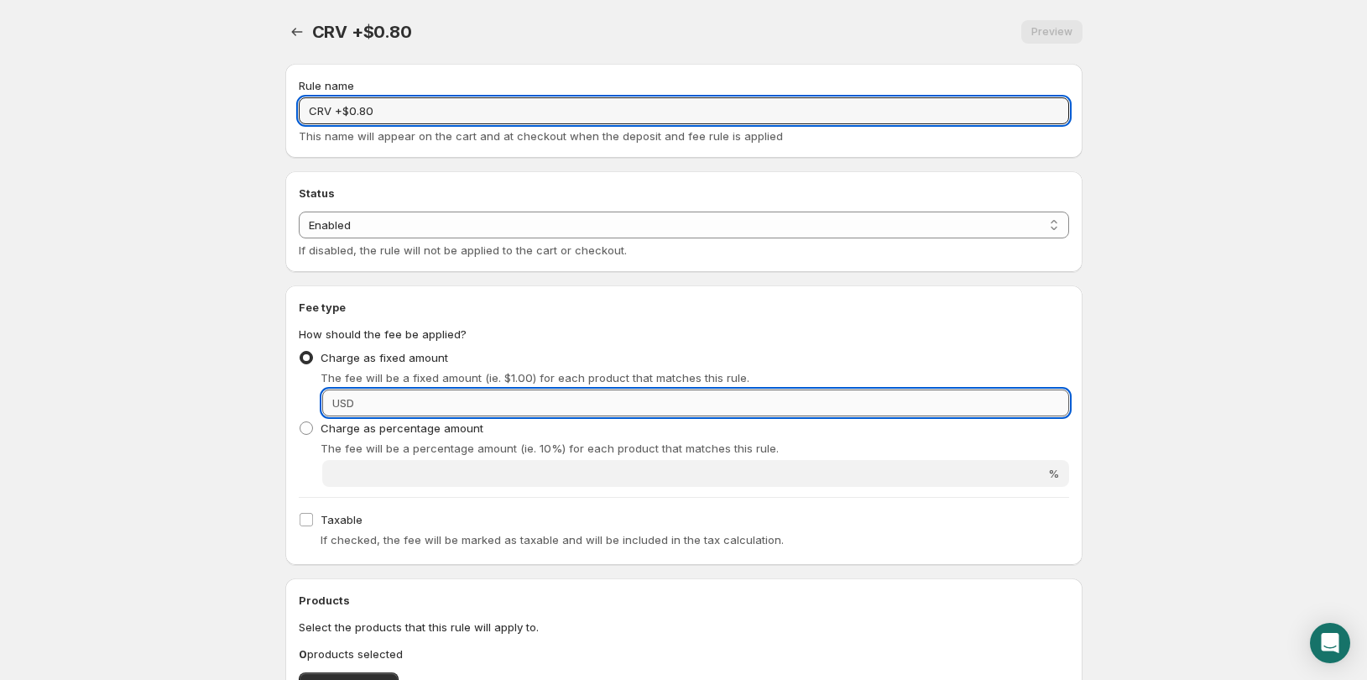
click at [433, 396] on input "Fixed amount" at bounding box center [714, 402] width 710 height 27
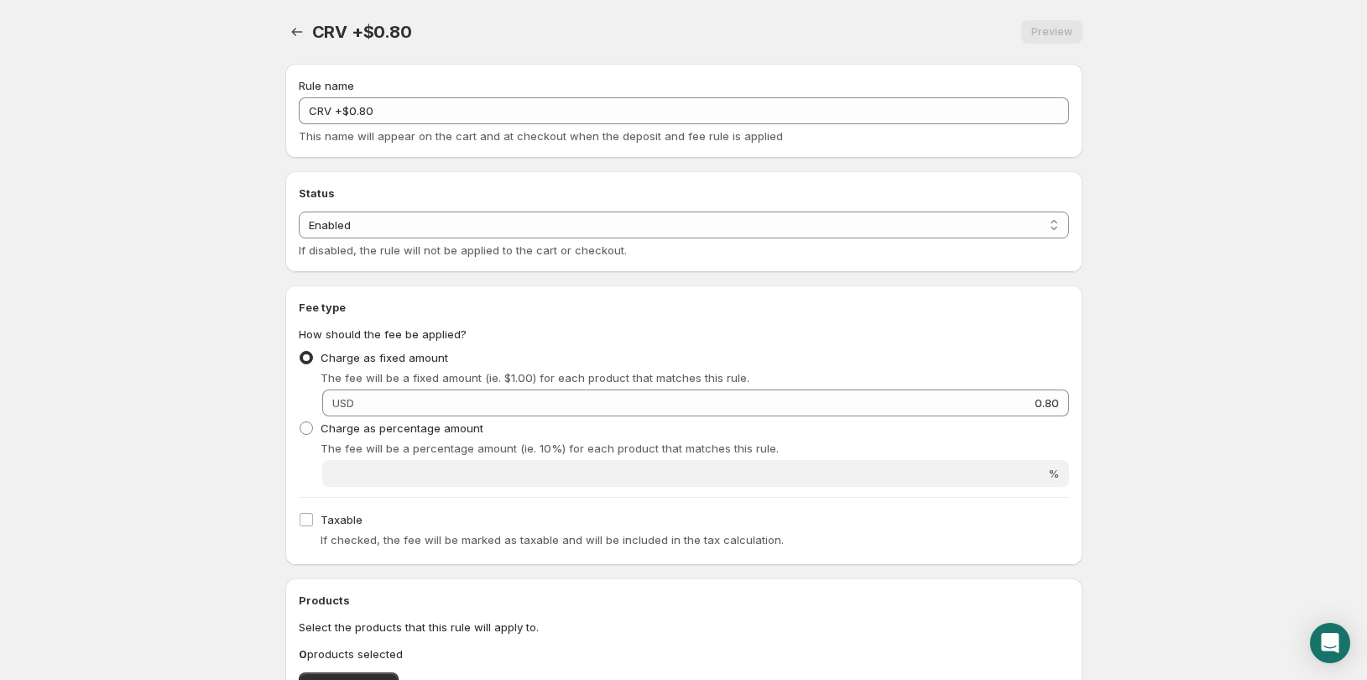
click at [190, 395] on body "Home Help CRV +$0.80. This page is ready CRV +$0.80 Preview More actions Previe…" at bounding box center [683, 340] width 1367 height 680
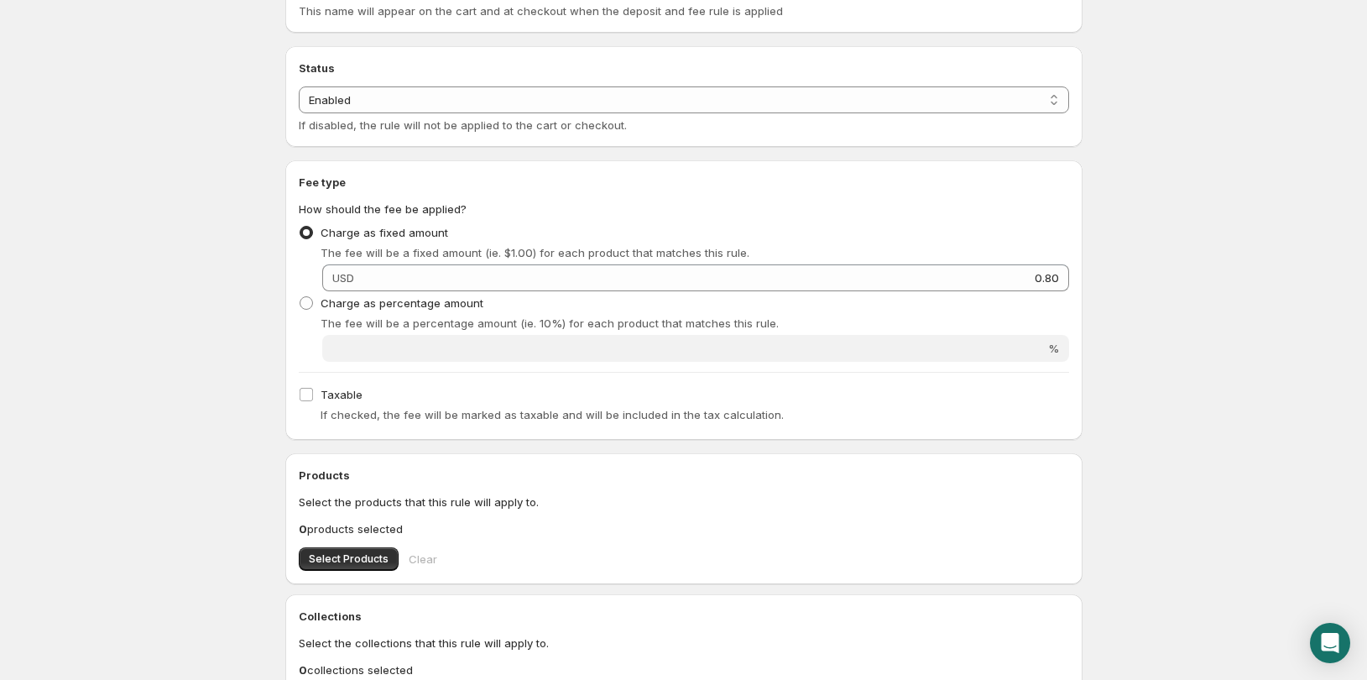
scroll to position [168, 0]
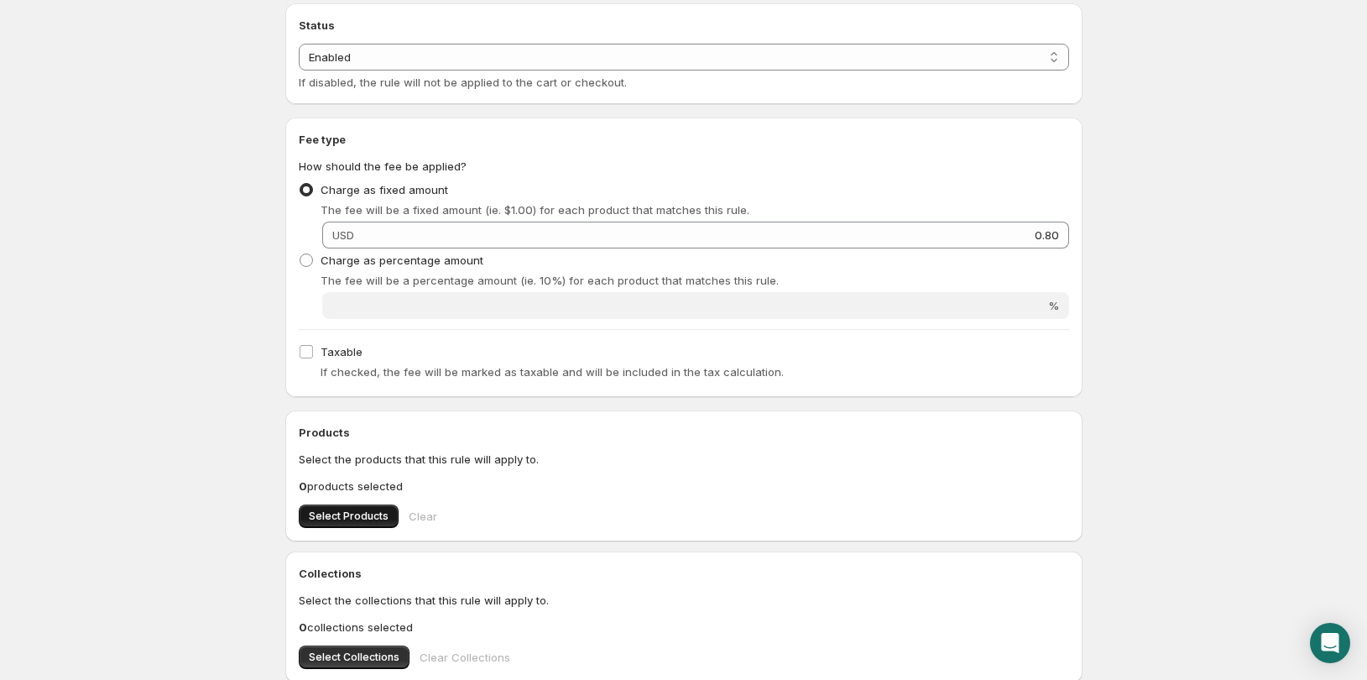
click at [359, 522] on span "Select Products" at bounding box center [349, 515] width 80 height 13
click at [376, 506] on button "Select Products" at bounding box center [349, 515] width 100 height 23
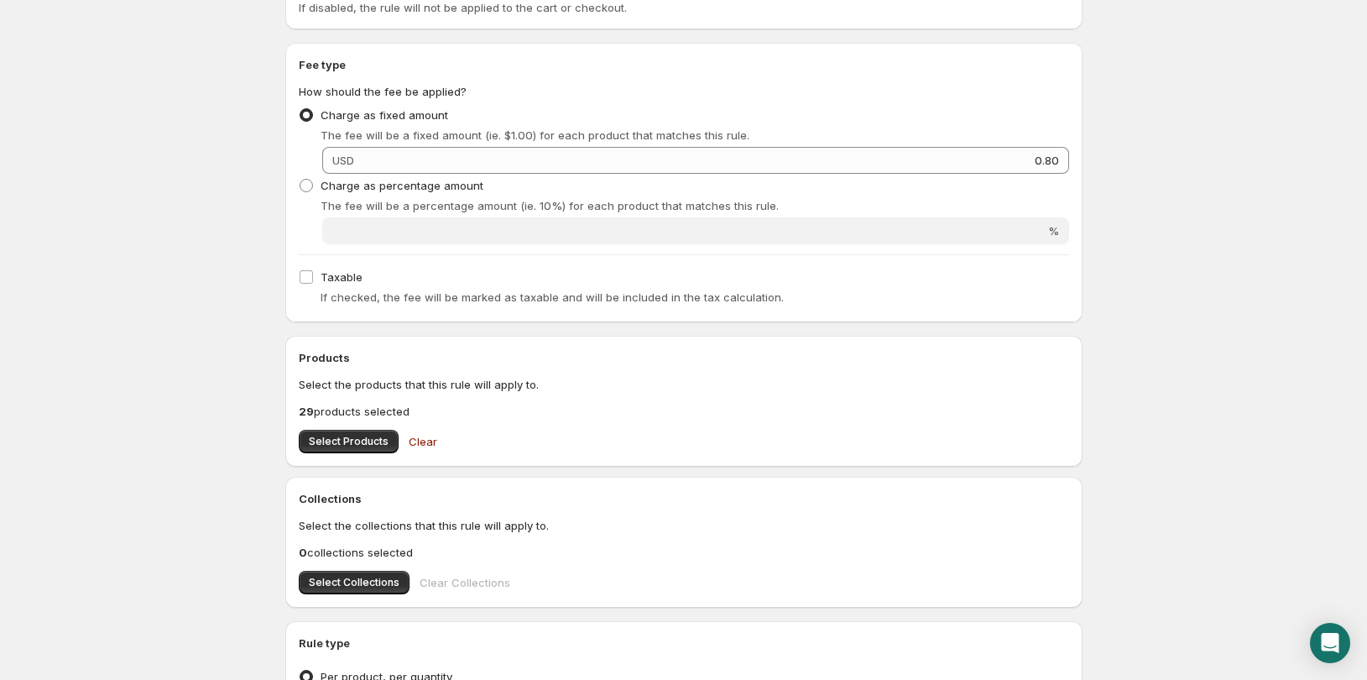
scroll to position [489, 0]
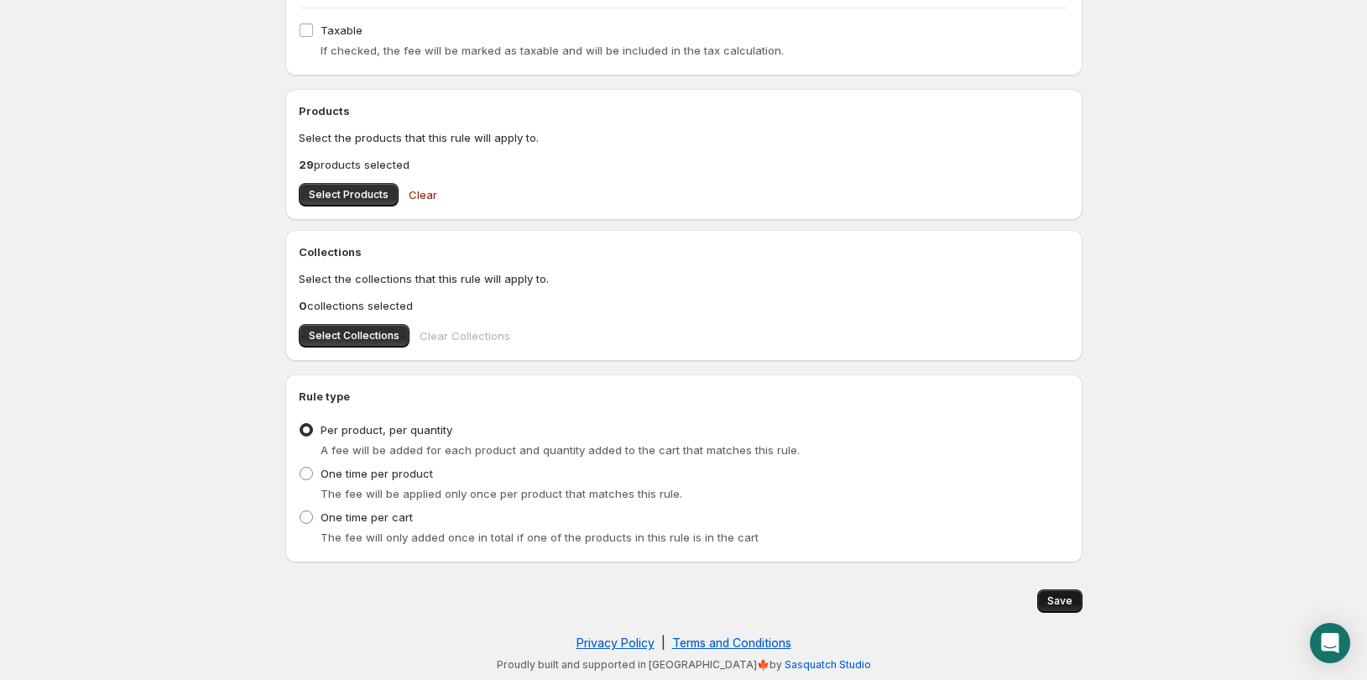
click at [1059, 606] on span "Save" at bounding box center [1059, 600] width 25 height 13
type input "0.8"
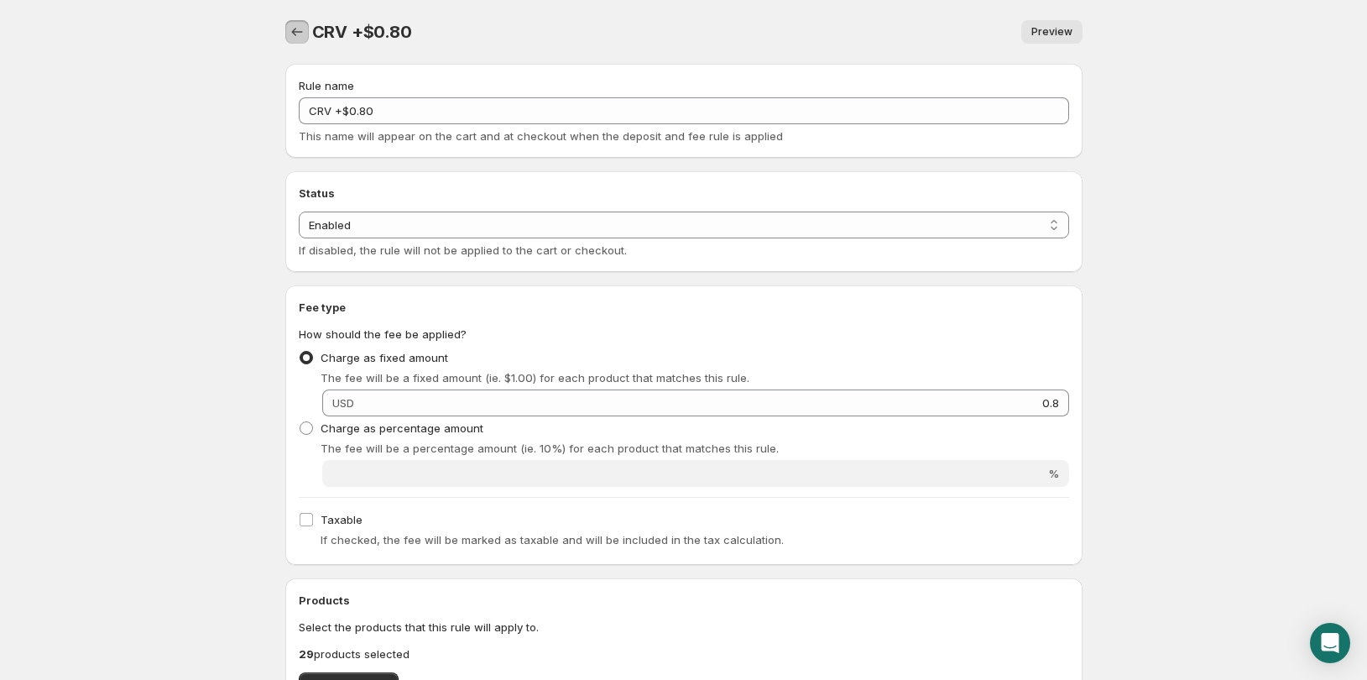
click at [298, 33] on icon "Settings" at bounding box center [297, 31] width 17 height 17
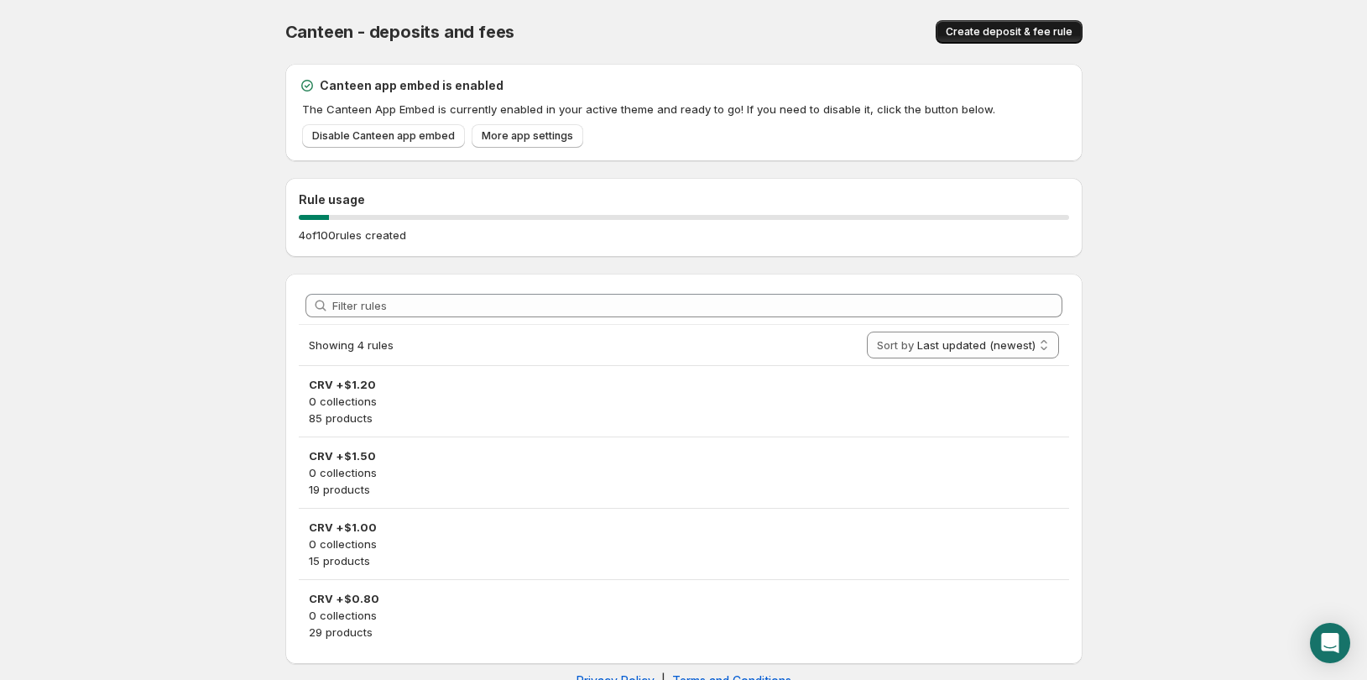
click at [1025, 40] on button "Create deposit & fee rule" at bounding box center [1009, 31] width 147 height 23
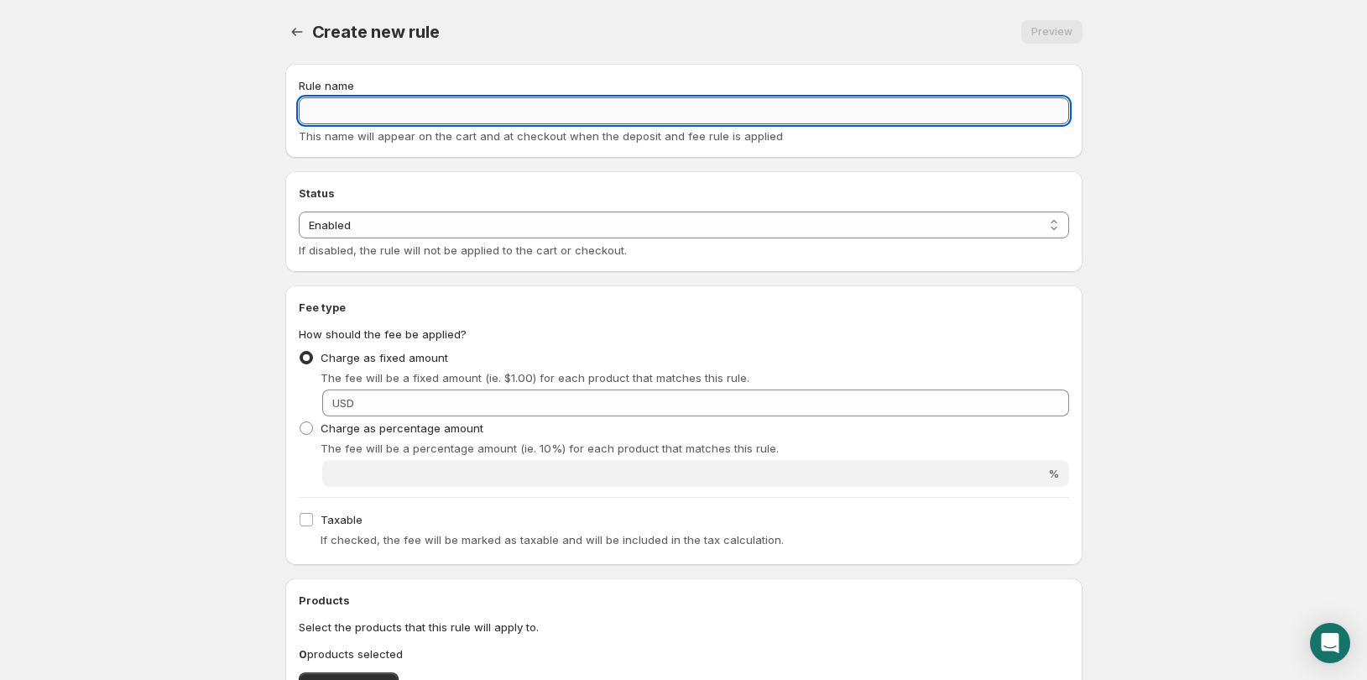
click at [404, 106] on input "Rule name" at bounding box center [684, 110] width 770 height 27
type input "CRV +$0.60"
click at [179, 351] on body "Home Help CRV +$0.60. This page is ready CRV +$0.60 Preview More actions Previe…" at bounding box center [683, 340] width 1367 height 680
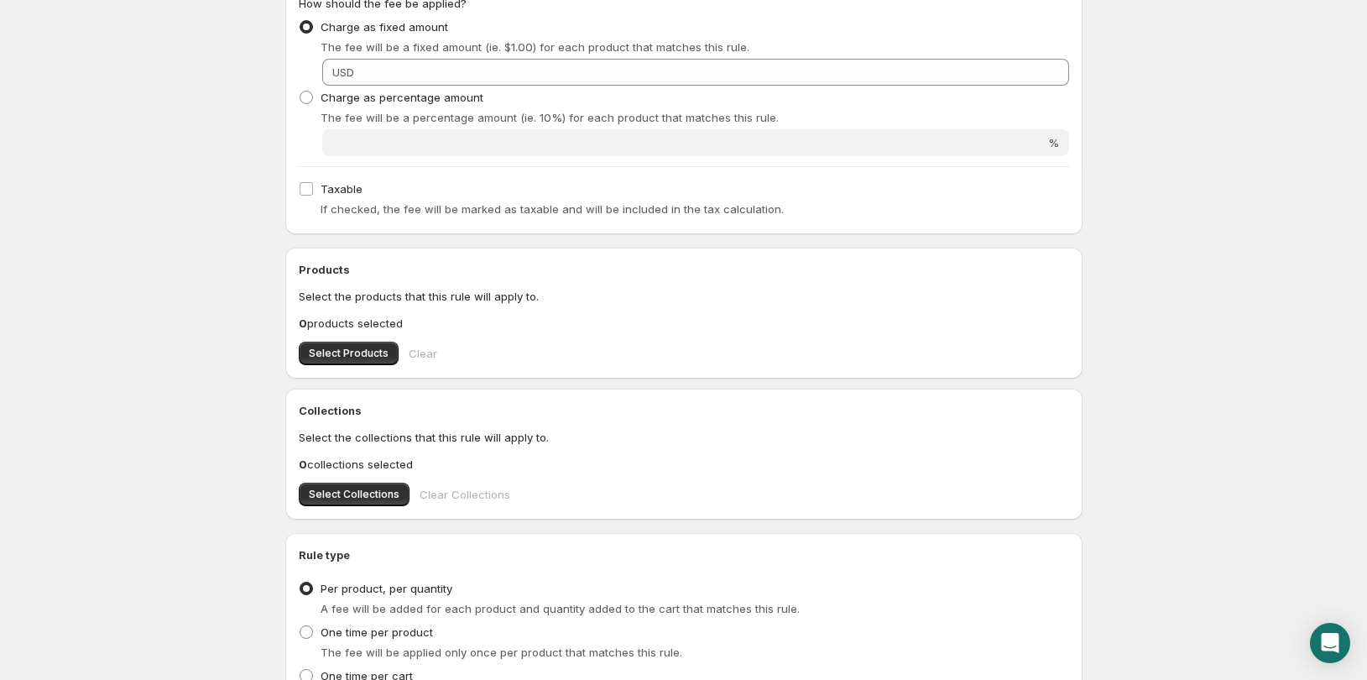
scroll to position [336, 0]
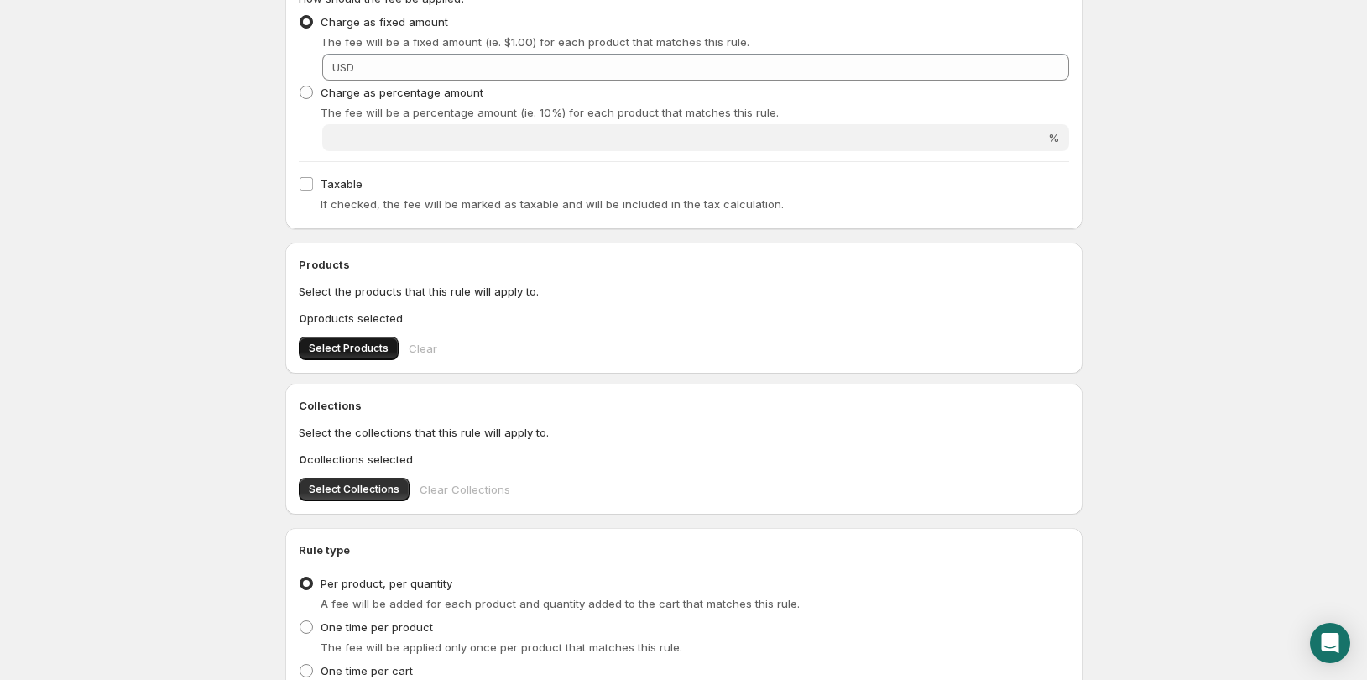
click at [347, 344] on span "Select Products" at bounding box center [349, 348] width 80 height 13
click at [357, 363] on div "Products Select the products that this rule will apply to. 11 products selected…" at bounding box center [683, 308] width 797 height 131
click at [364, 352] on span "Select Products" at bounding box center [349, 348] width 80 height 13
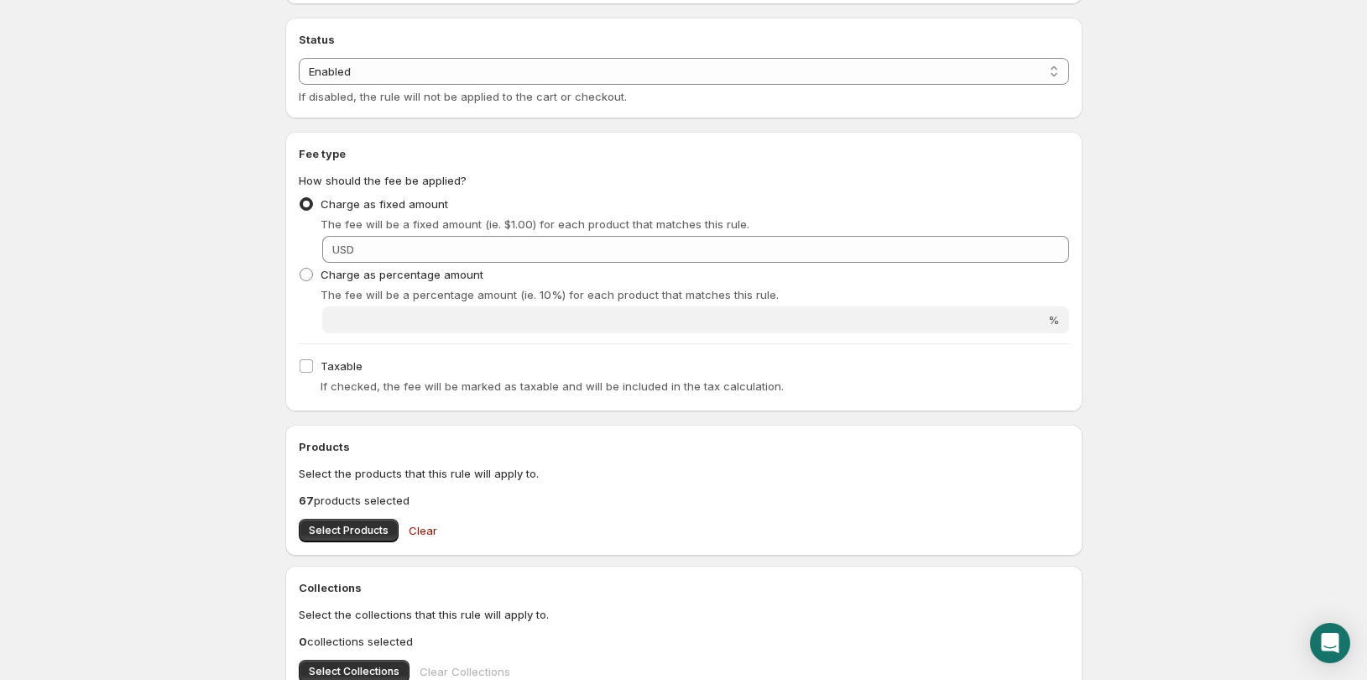
scroll to position [0, 0]
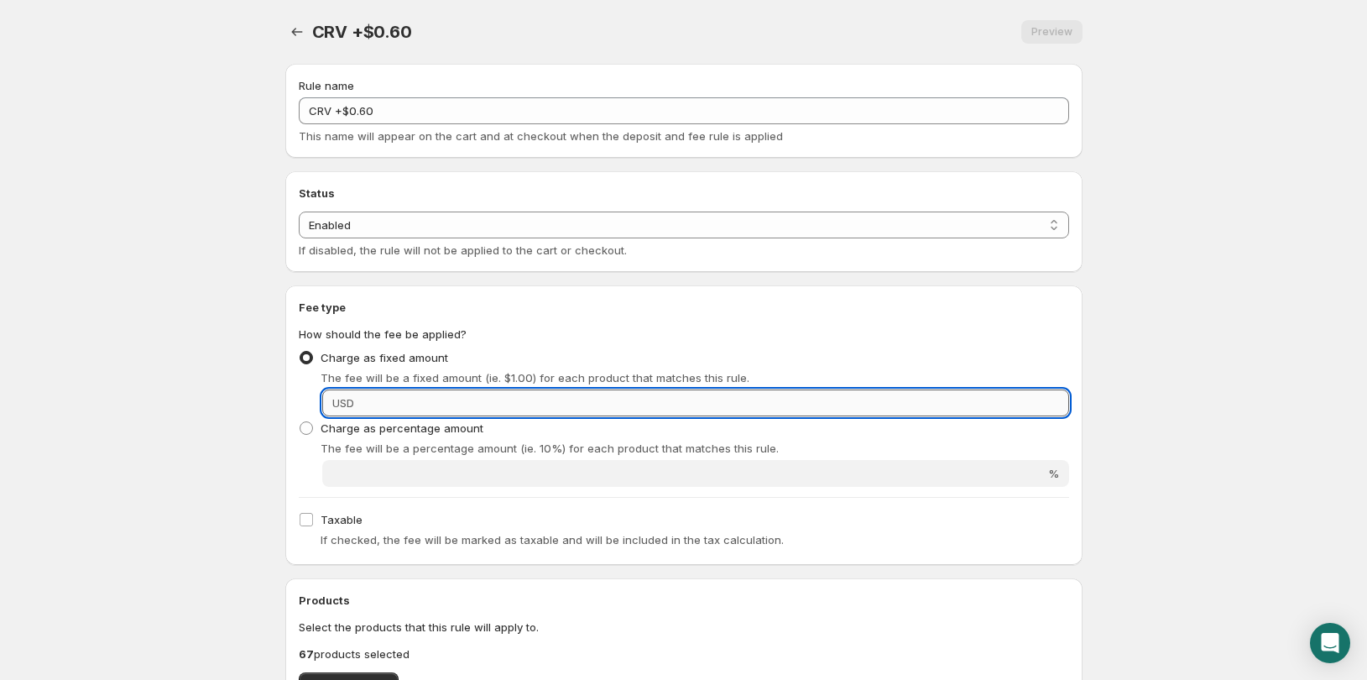
click at [850, 402] on input "Fixed amount" at bounding box center [714, 402] width 710 height 27
click at [1183, 403] on body "Home Help CRV +$0.60. This page is ready CRV +$0.60 Preview More actions Previe…" at bounding box center [683, 340] width 1367 height 680
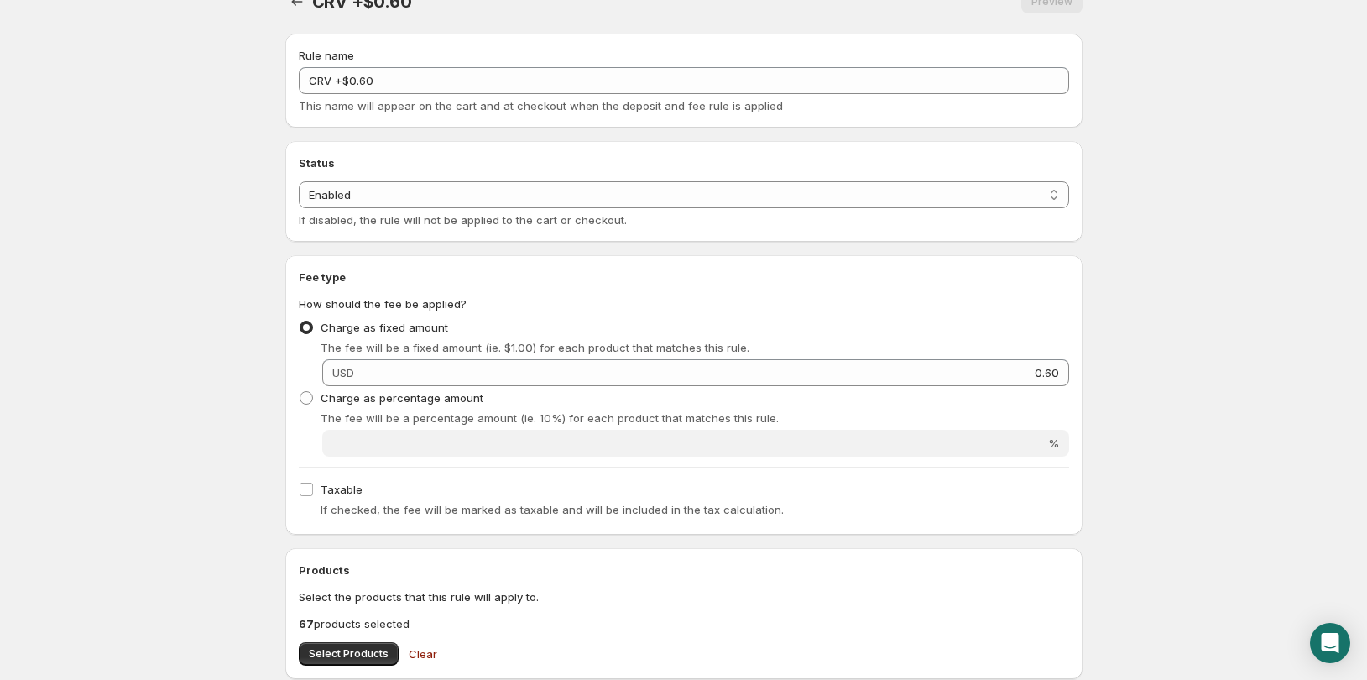
scroll to position [420, 0]
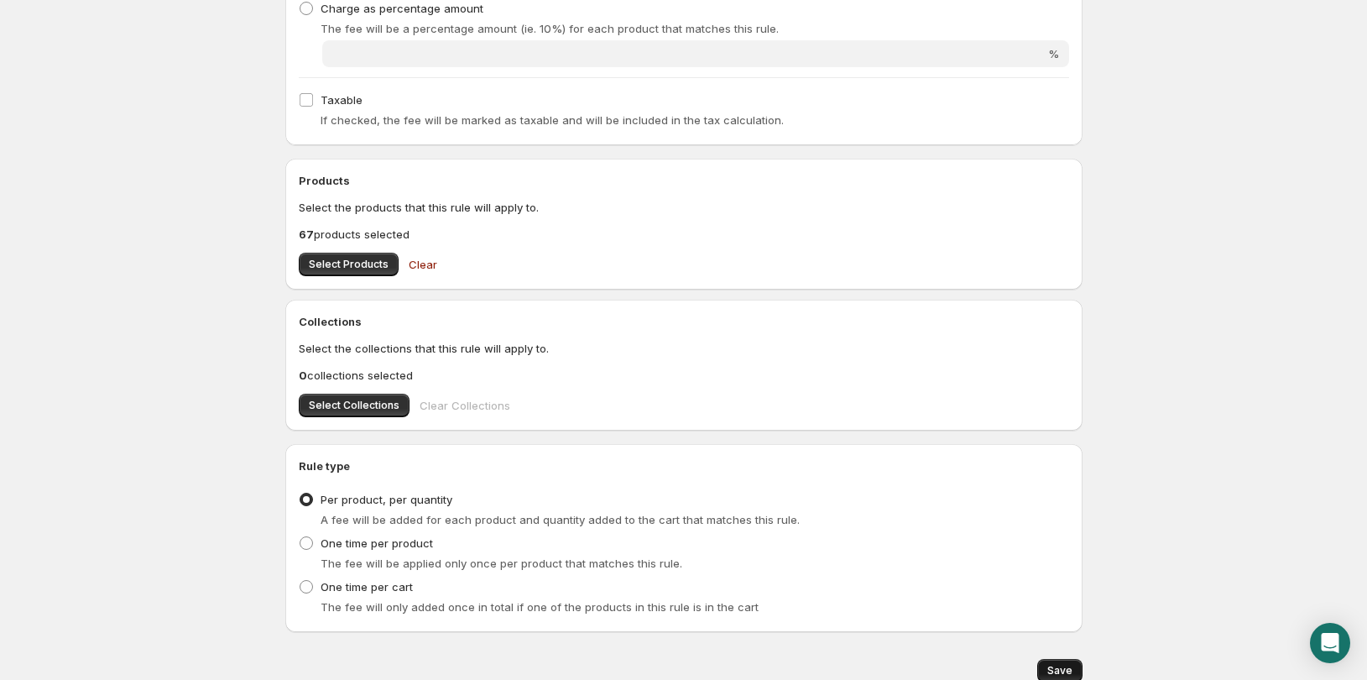
click at [1066, 663] on button "Save" at bounding box center [1059, 670] width 45 height 23
type input "0.6"
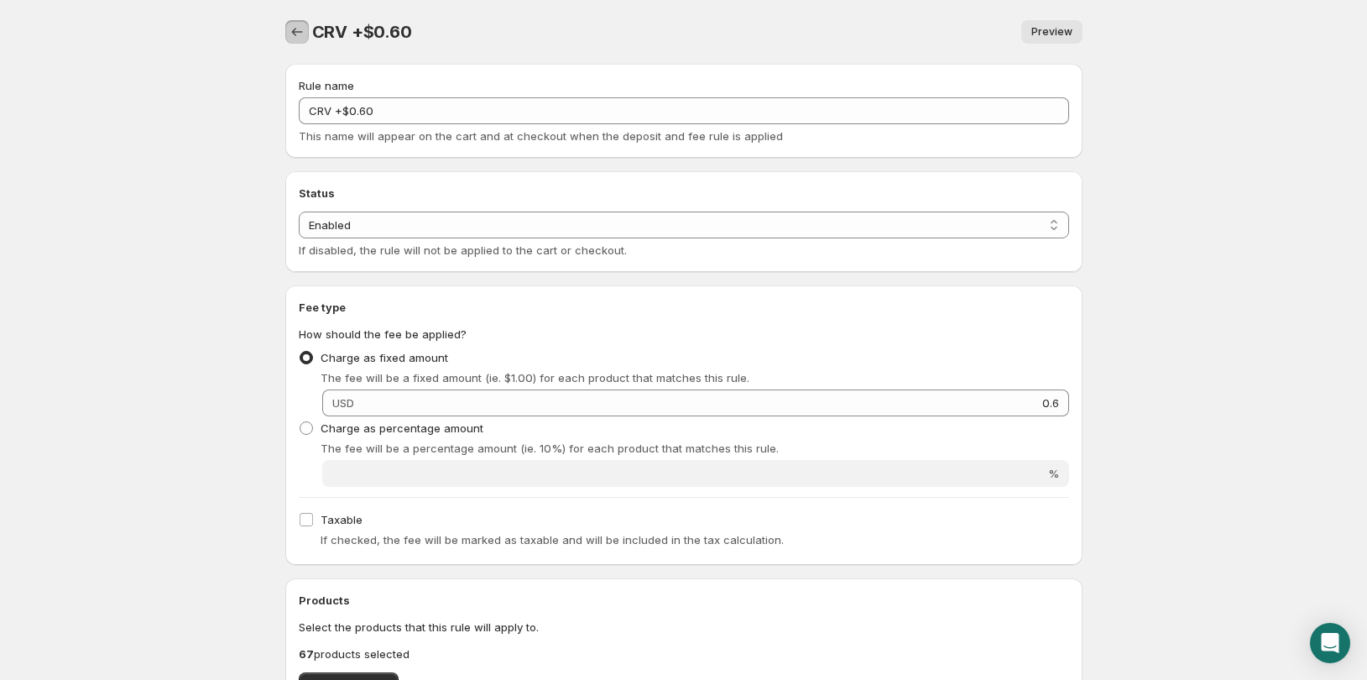
click at [295, 36] on icon "Settings" at bounding box center [297, 31] width 17 height 17
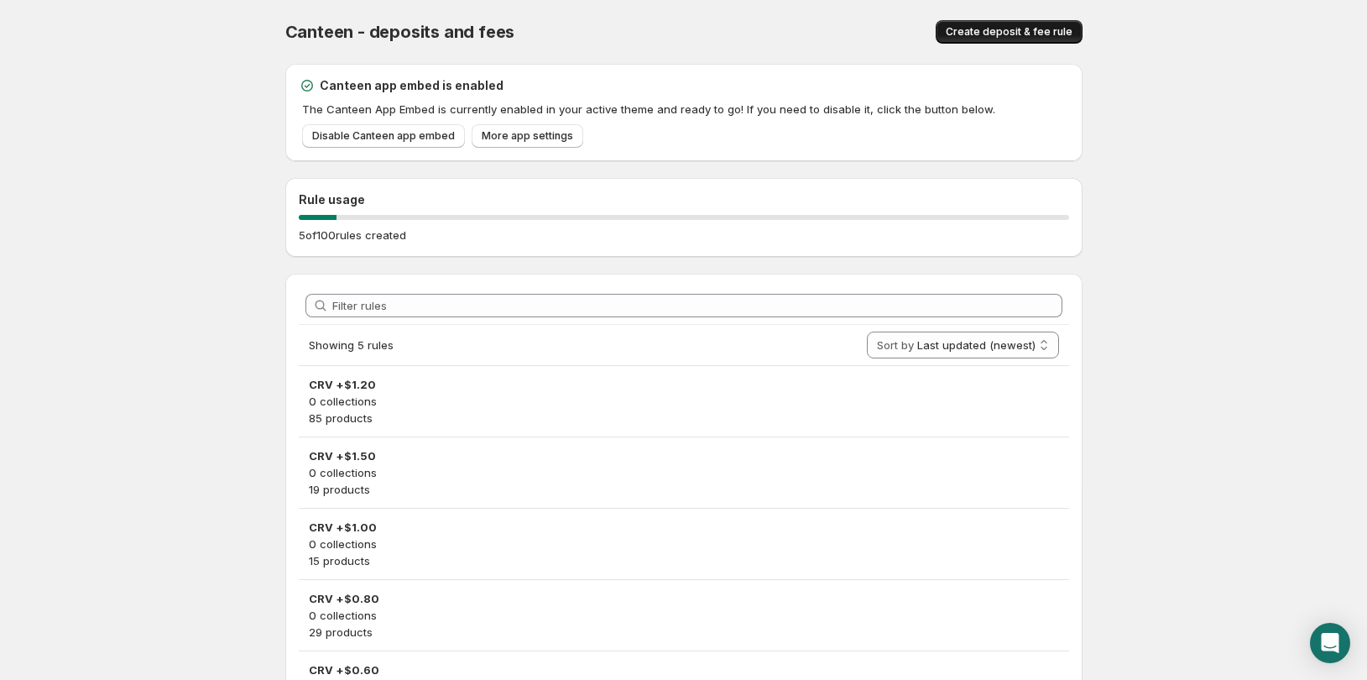
click at [999, 26] on span "Create deposit & fee rule" at bounding box center [1009, 31] width 127 height 13
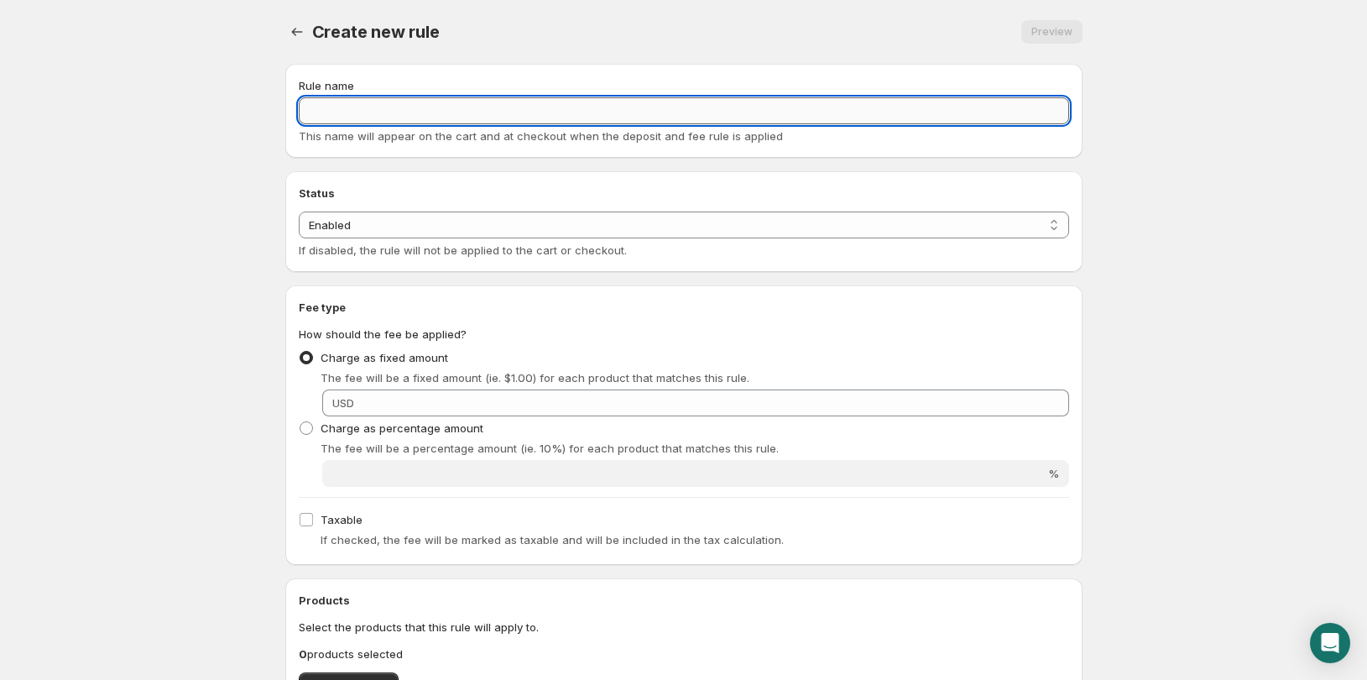
click at [355, 114] on input "Rule name" at bounding box center [684, 110] width 770 height 27
click at [555, 105] on input "Rule name" at bounding box center [684, 110] width 770 height 27
type input "CRV +$0.40"
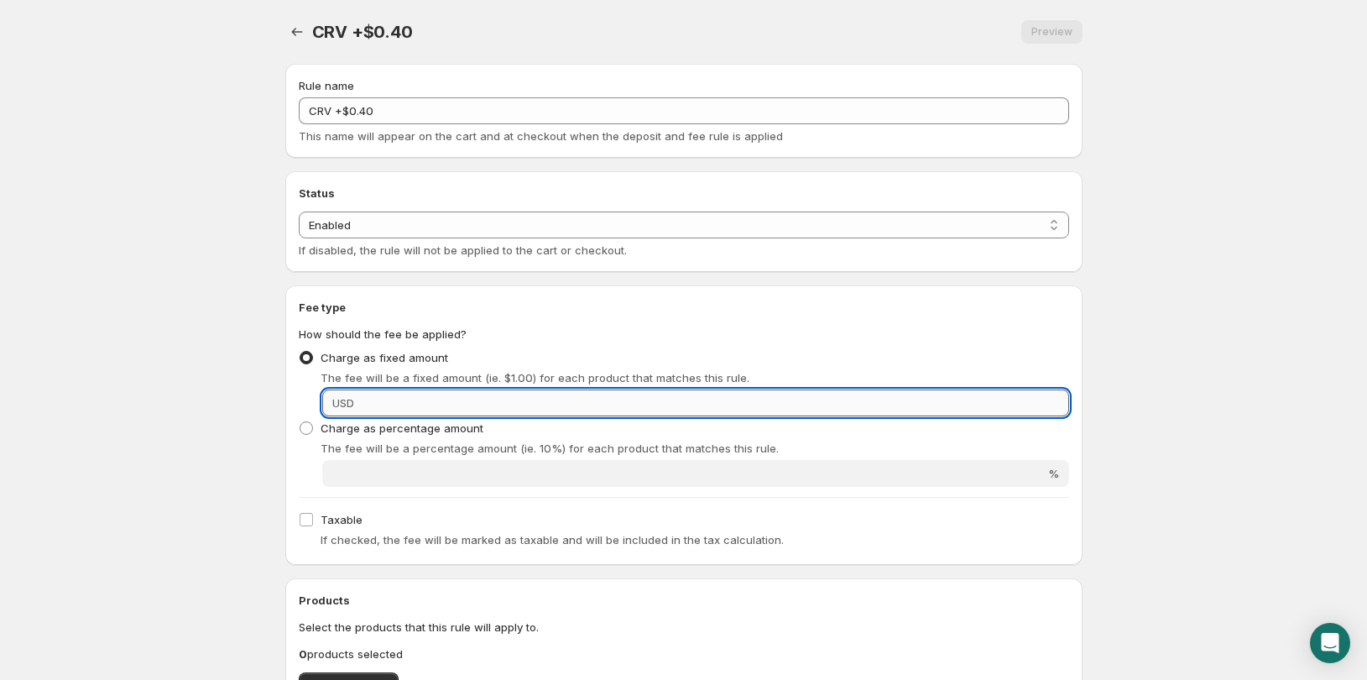
click at [390, 397] on input "Fixed amount" at bounding box center [714, 402] width 710 height 27
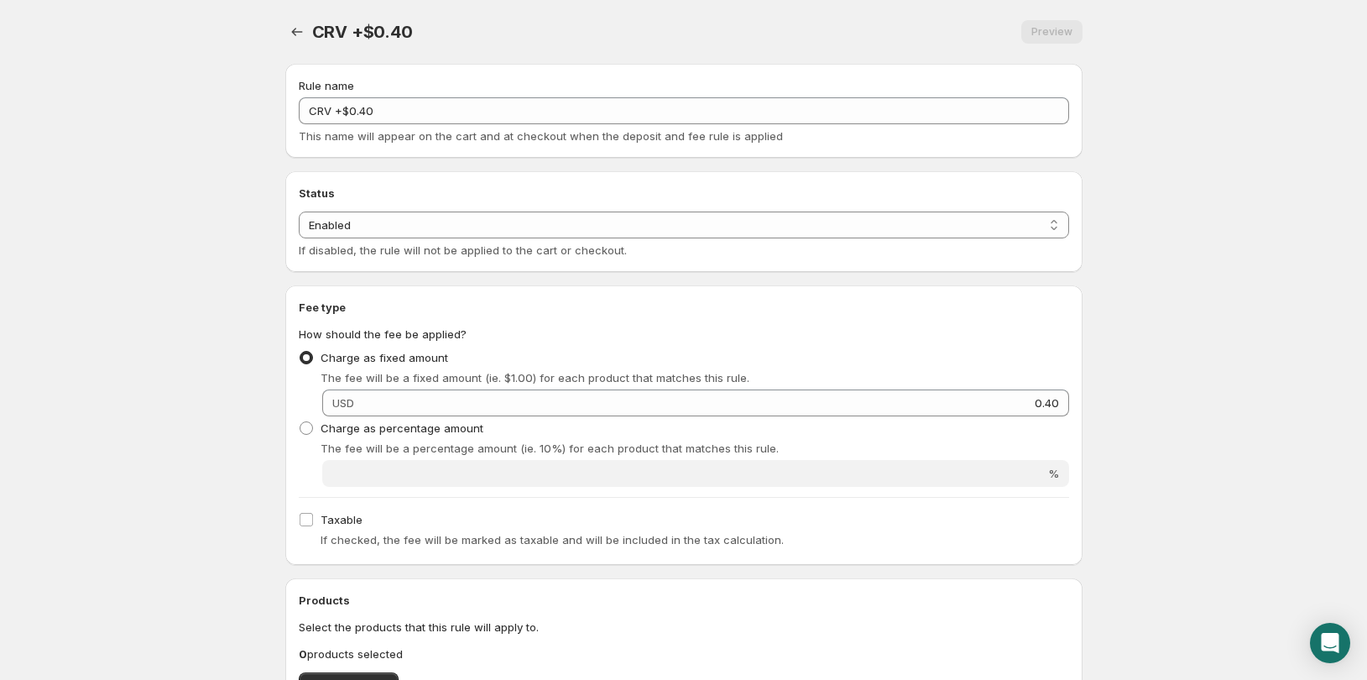
click at [164, 399] on body "Home Help CRV +$0.40. This page is ready CRV +$0.40 Preview More actions Previe…" at bounding box center [683, 340] width 1367 height 680
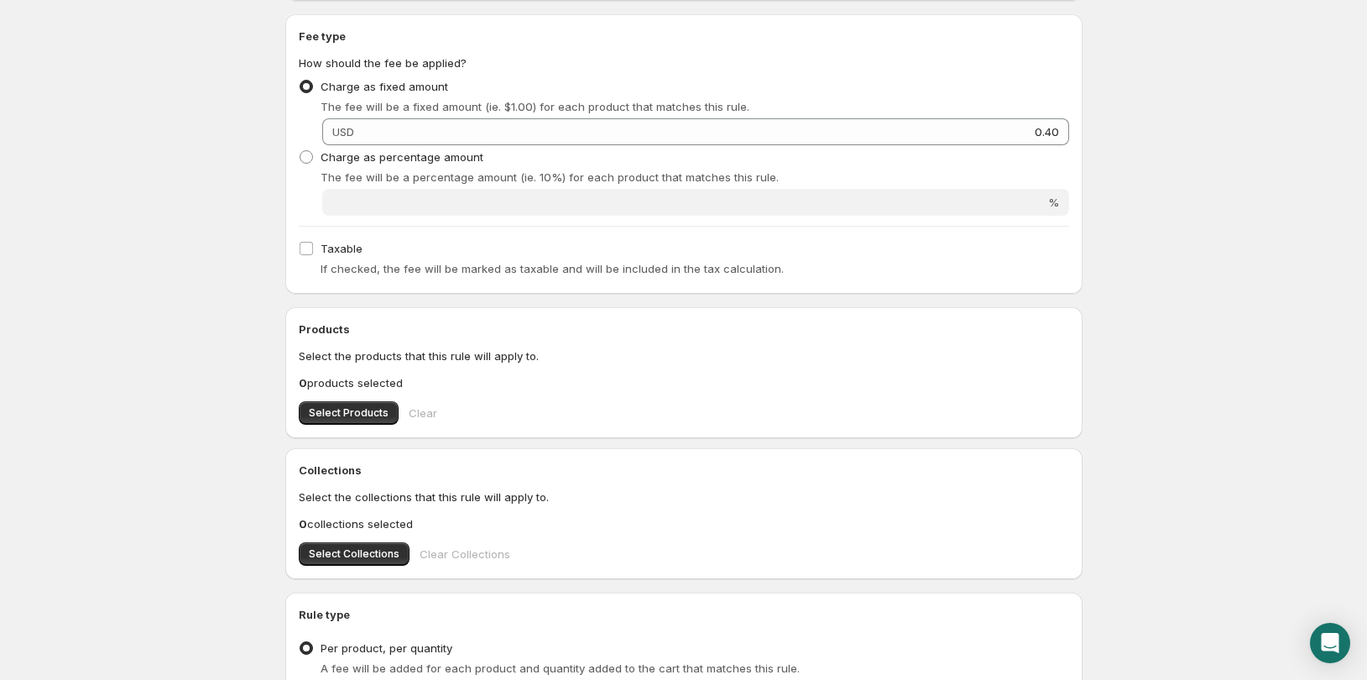
scroll to position [336, 0]
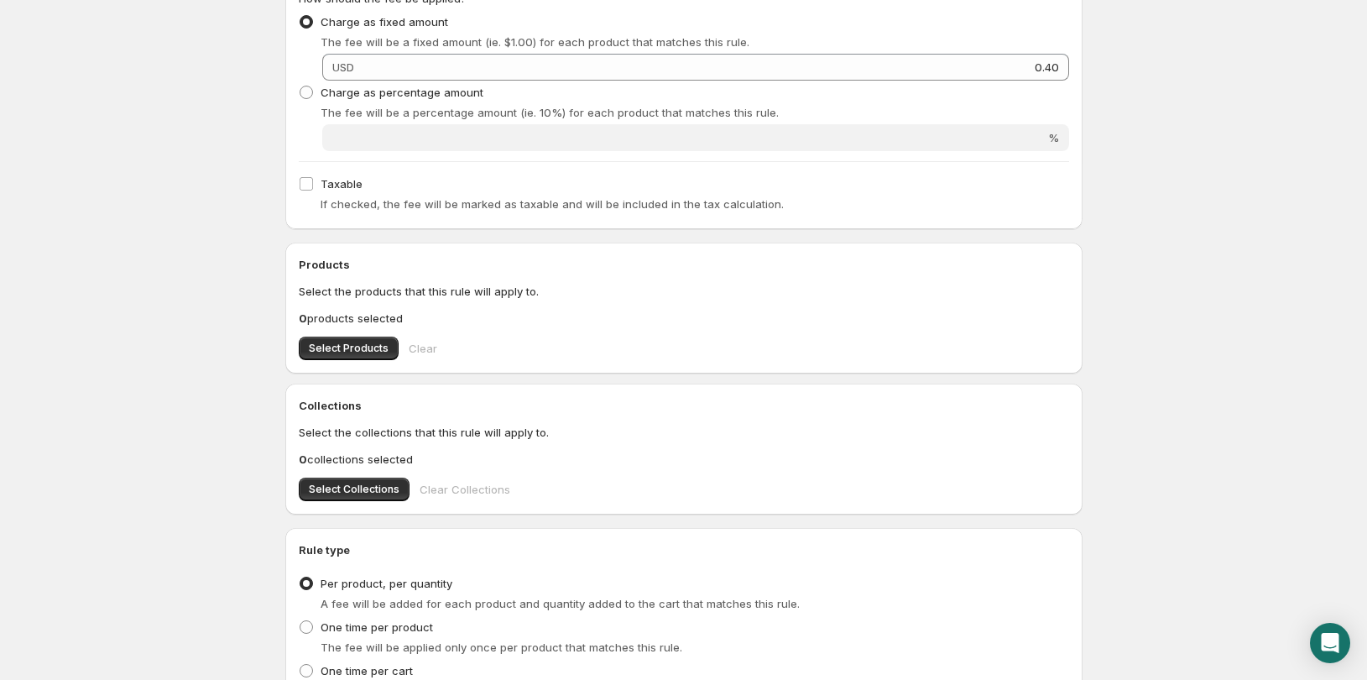
click at [347, 361] on div "Products Select the products that this rule will apply to. 0 products selected …" at bounding box center [683, 308] width 797 height 131
click at [348, 350] on span "Select Products" at bounding box center [349, 348] width 80 height 13
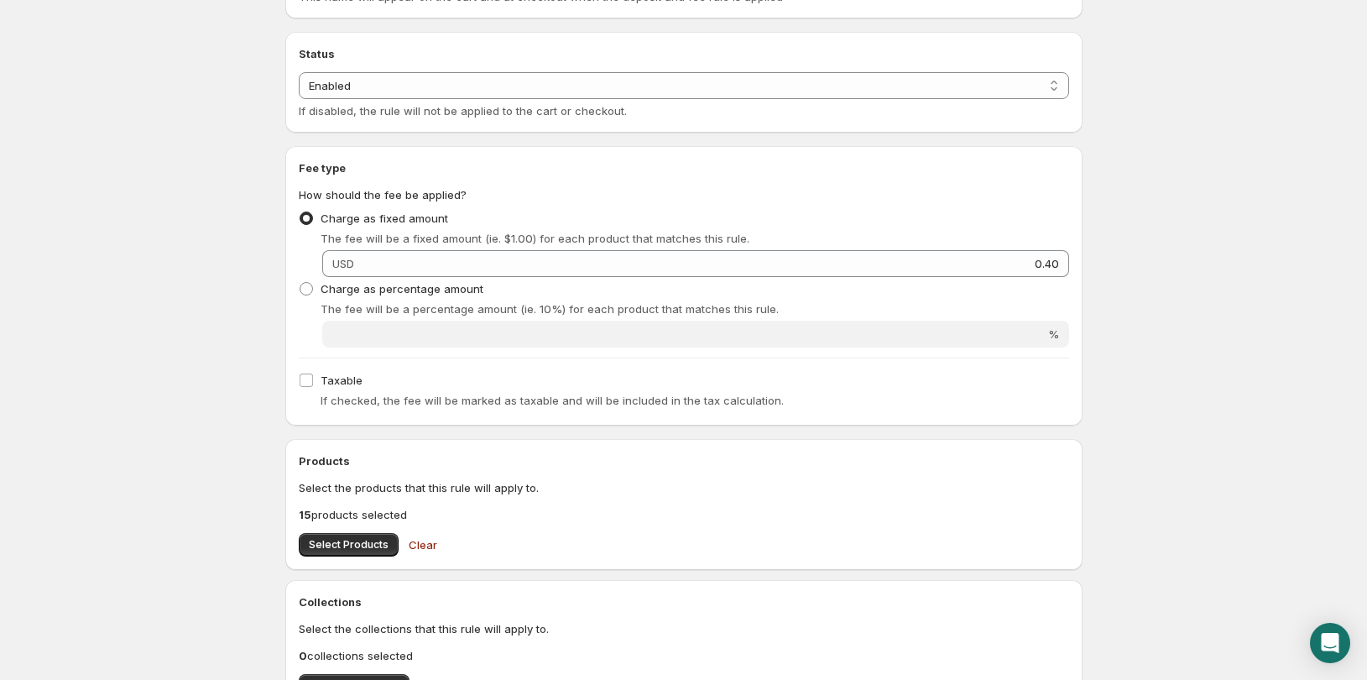
scroll to position [489, 0]
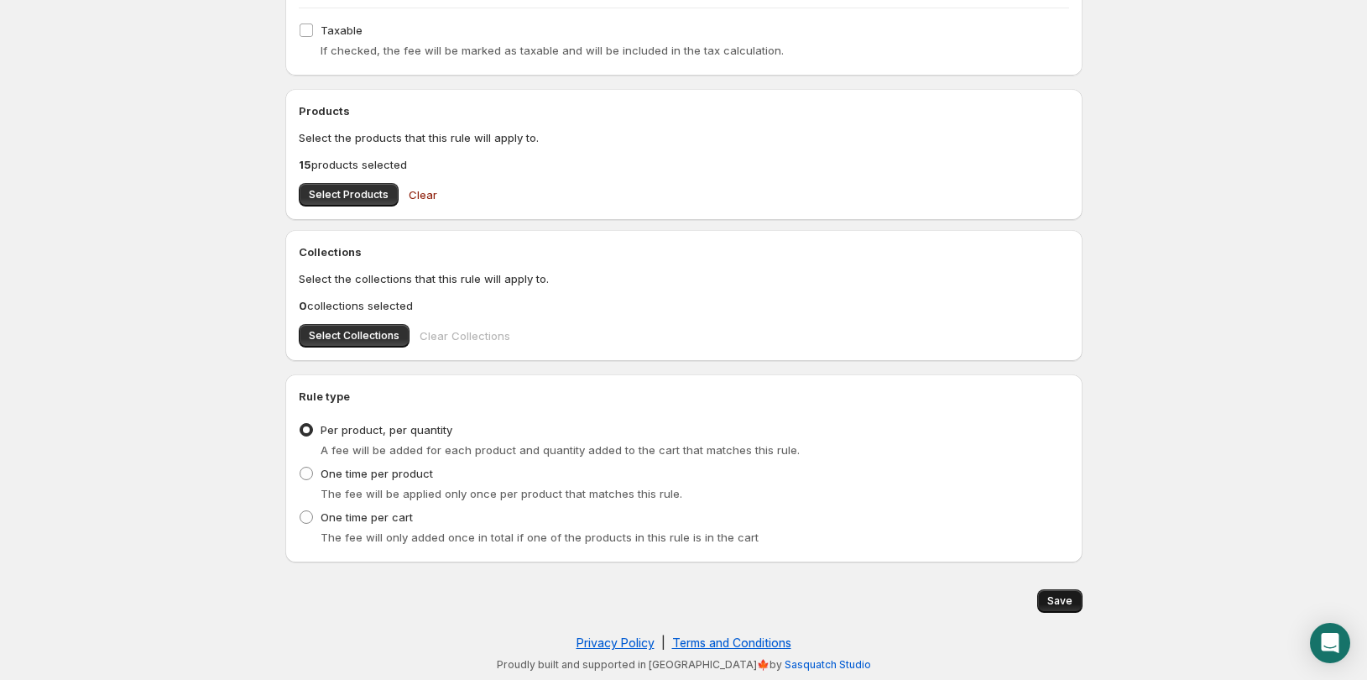
click at [1056, 595] on span "Save" at bounding box center [1059, 600] width 25 height 13
type input "0.4"
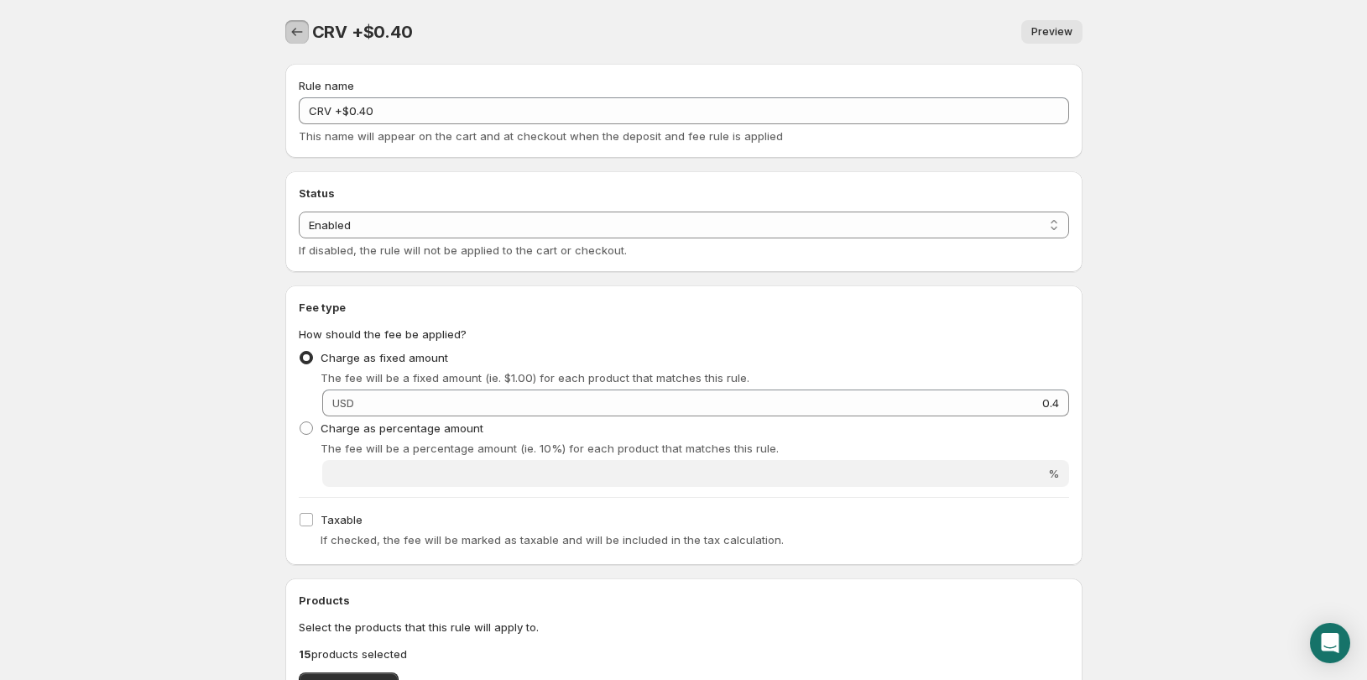
click at [300, 32] on icon "Settings" at bounding box center [297, 31] width 17 height 17
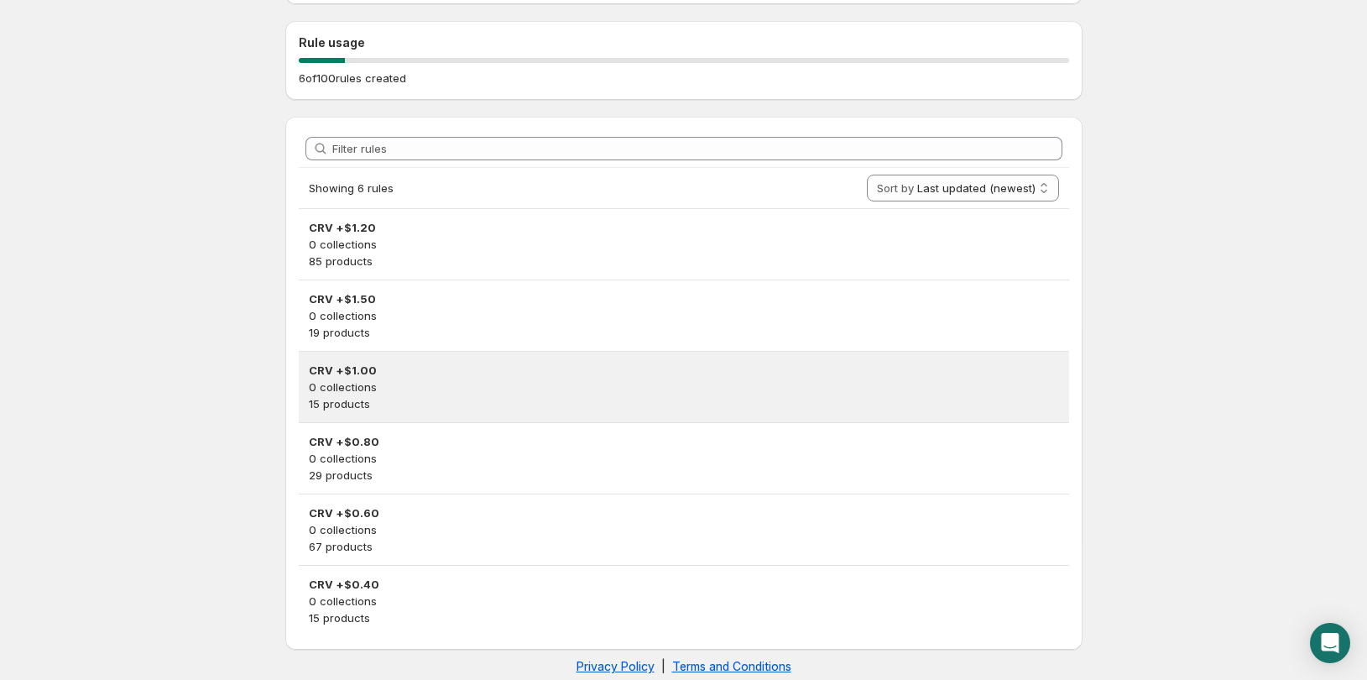
scroll to position [180, 0]
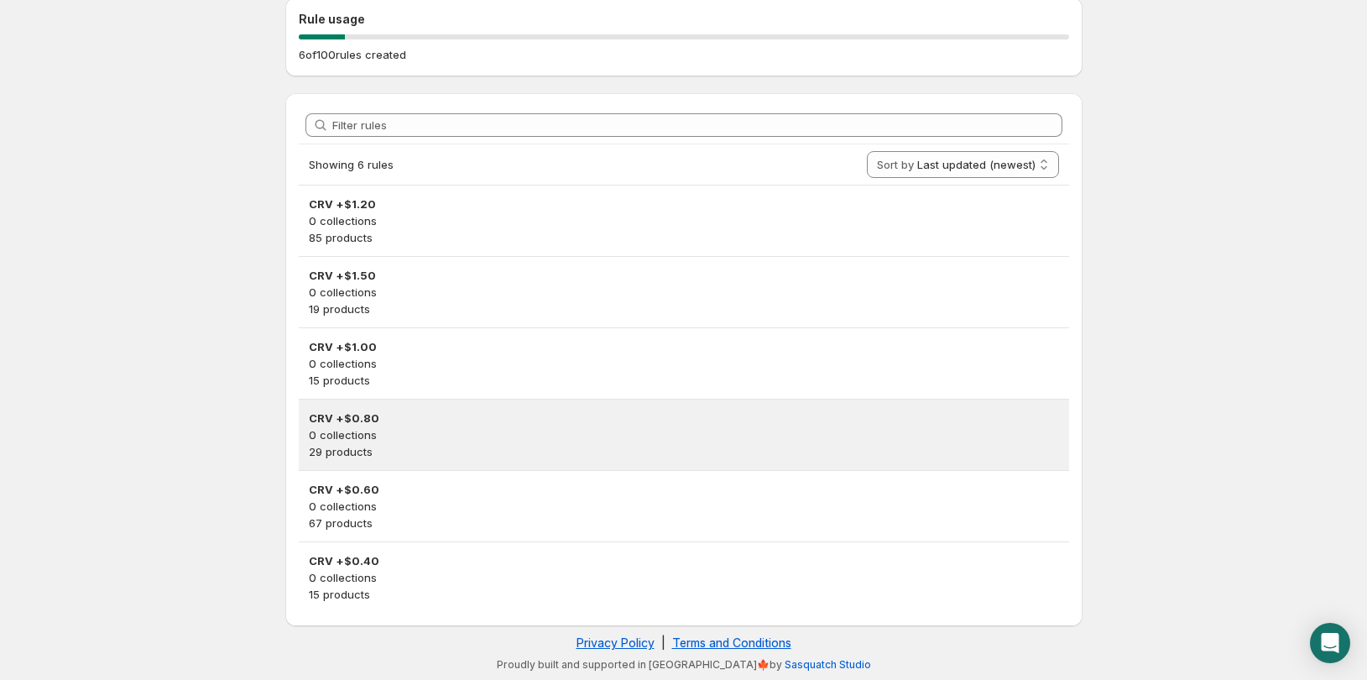
click at [434, 434] on p "0 collections" at bounding box center [684, 434] width 750 height 17
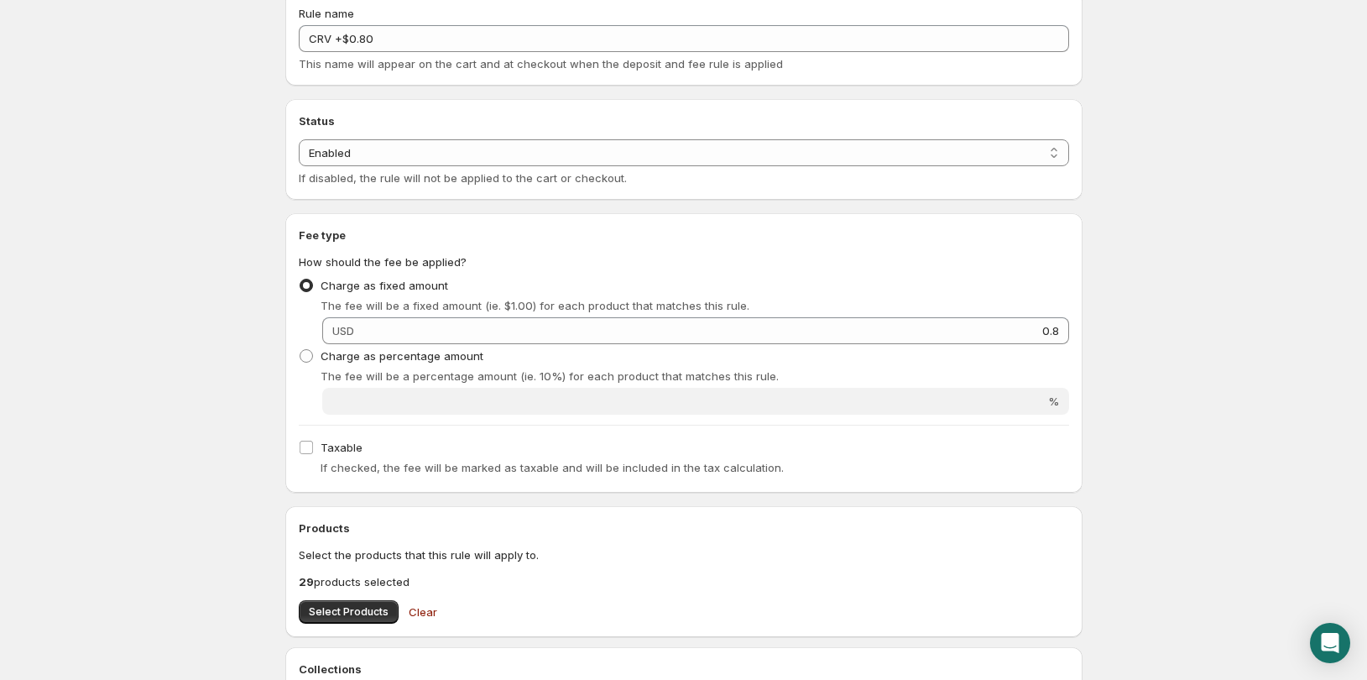
scroll to position [336, 0]
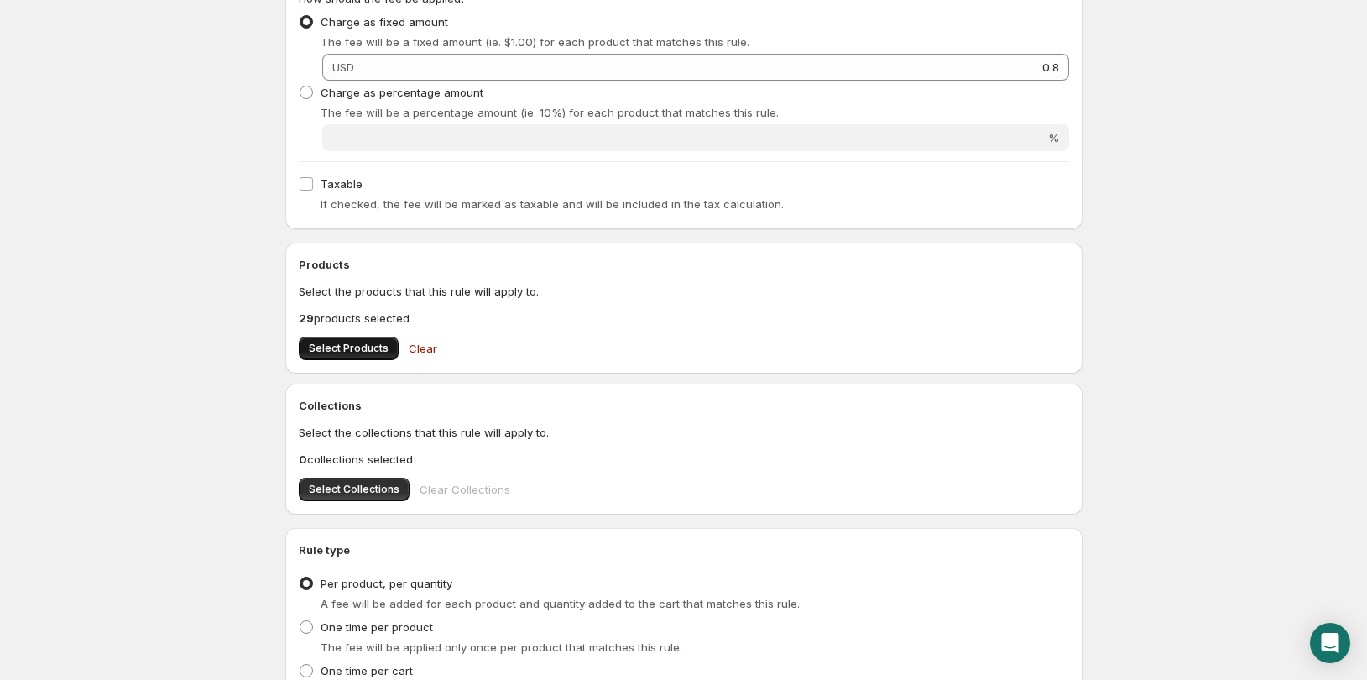
click at [357, 341] on button "Select Products" at bounding box center [349, 347] width 100 height 23
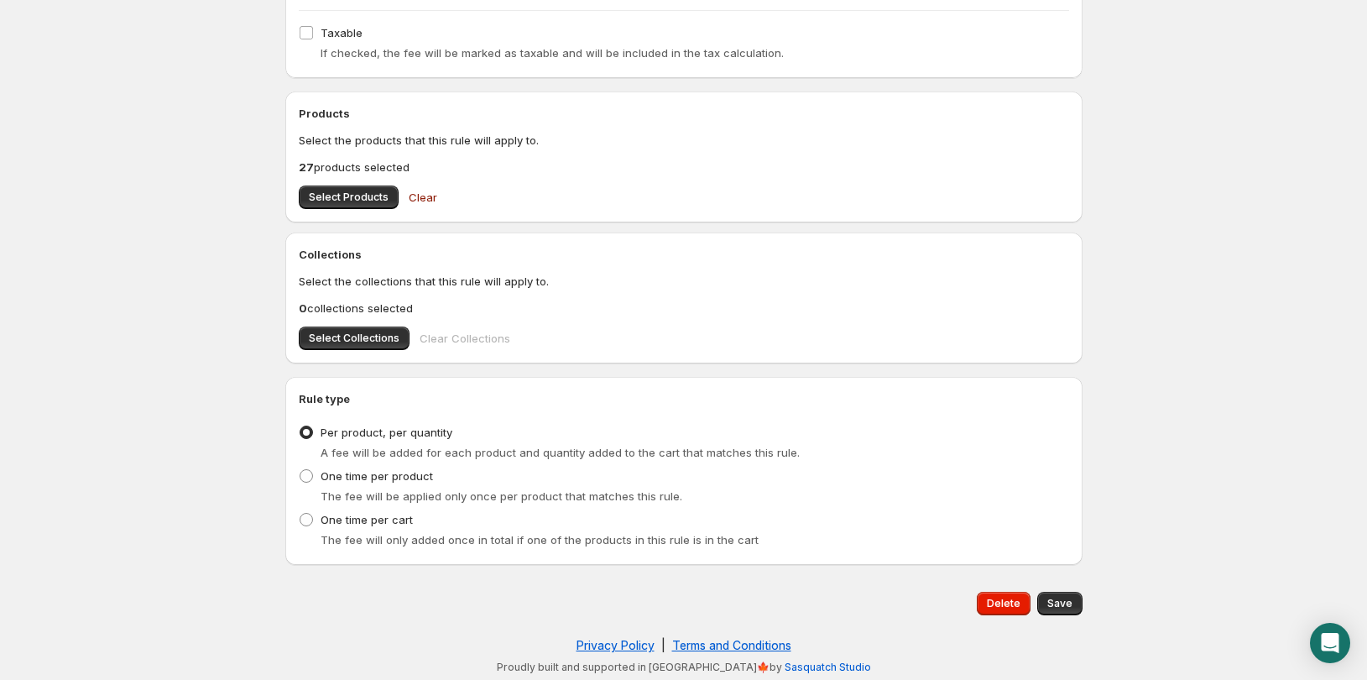
scroll to position [489, 0]
click at [1051, 602] on span "Save" at bounding box center [1059, 600] width 25 height 13
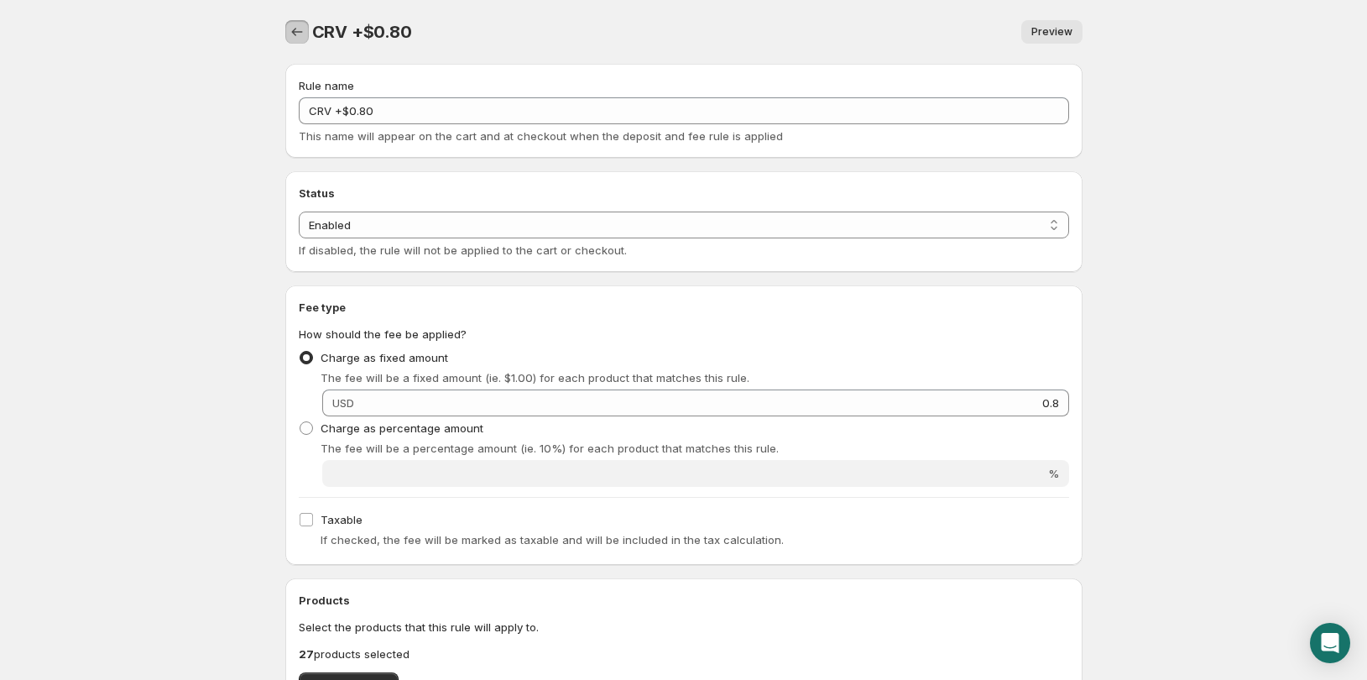
click at [302, 33] on icon "Settings" at bounding box center [297, 31] width 17 height 17
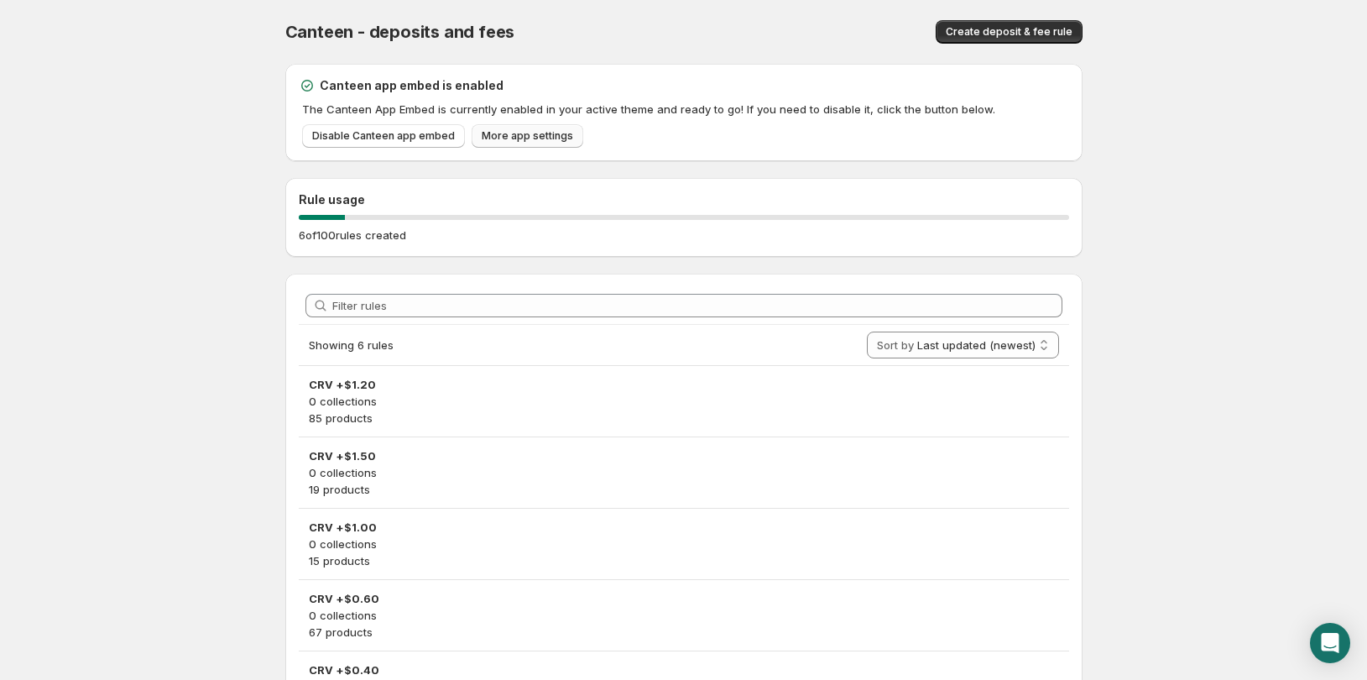
click at [541, 139] on span "More app settings" at bounding box center [527, 135] width 91 height 13
